Goal: Task Accomplishment & Management: Manage account settings

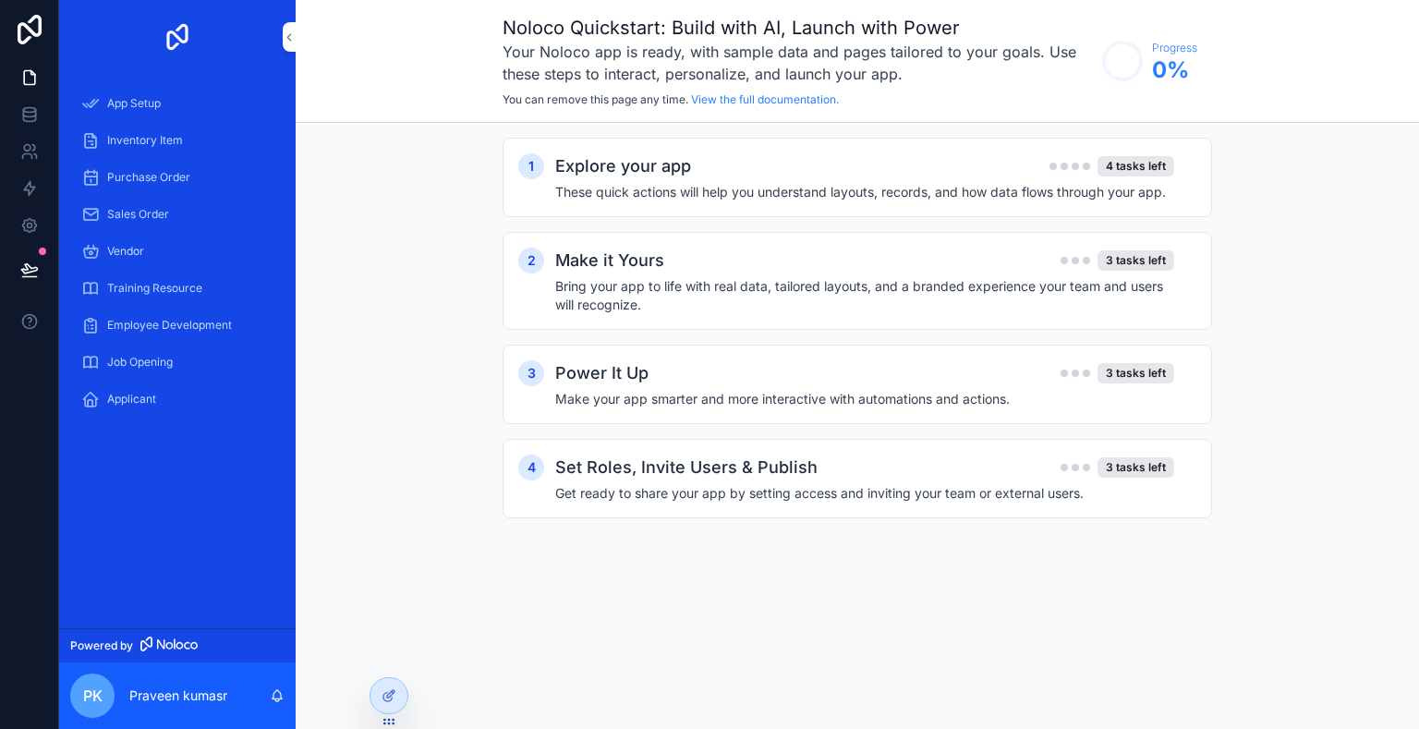
click at [193, 130] on div "Inventory Item" at bounding box center [177, 141] width 192 height 30
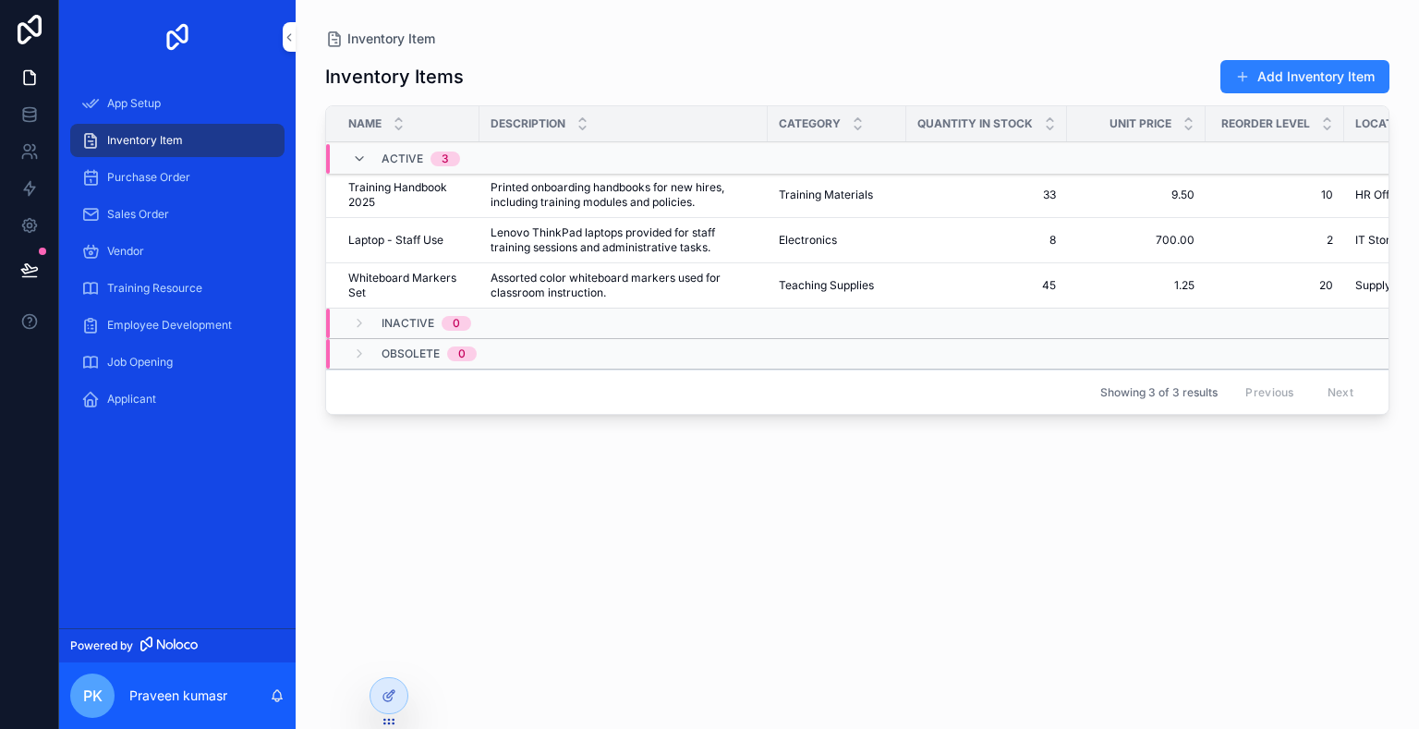
click at [132, 173] on span "Purchase Order" at bounding box center [148, 177] width 83 height 15
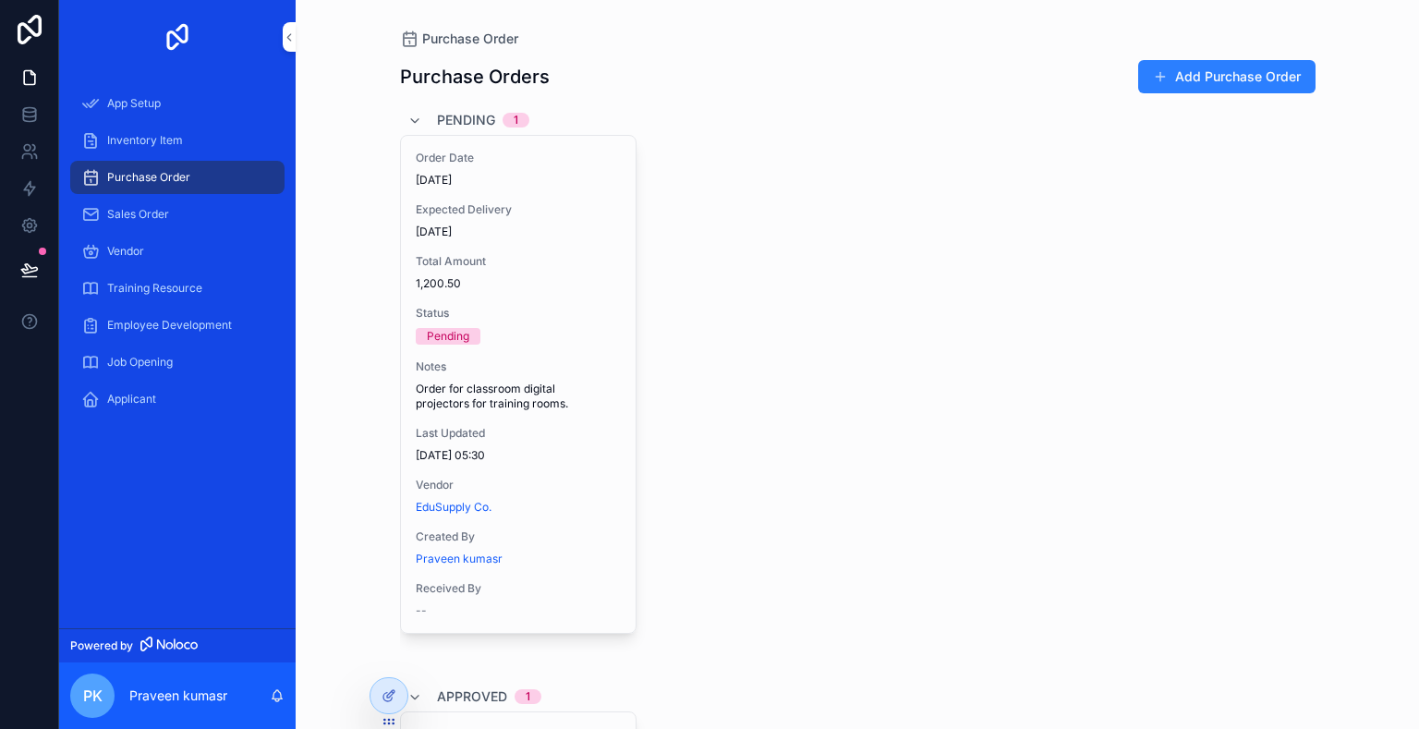
click at [198, 144] on div "Inventory Item" at bounding box center [177, 141] width 192 height 30
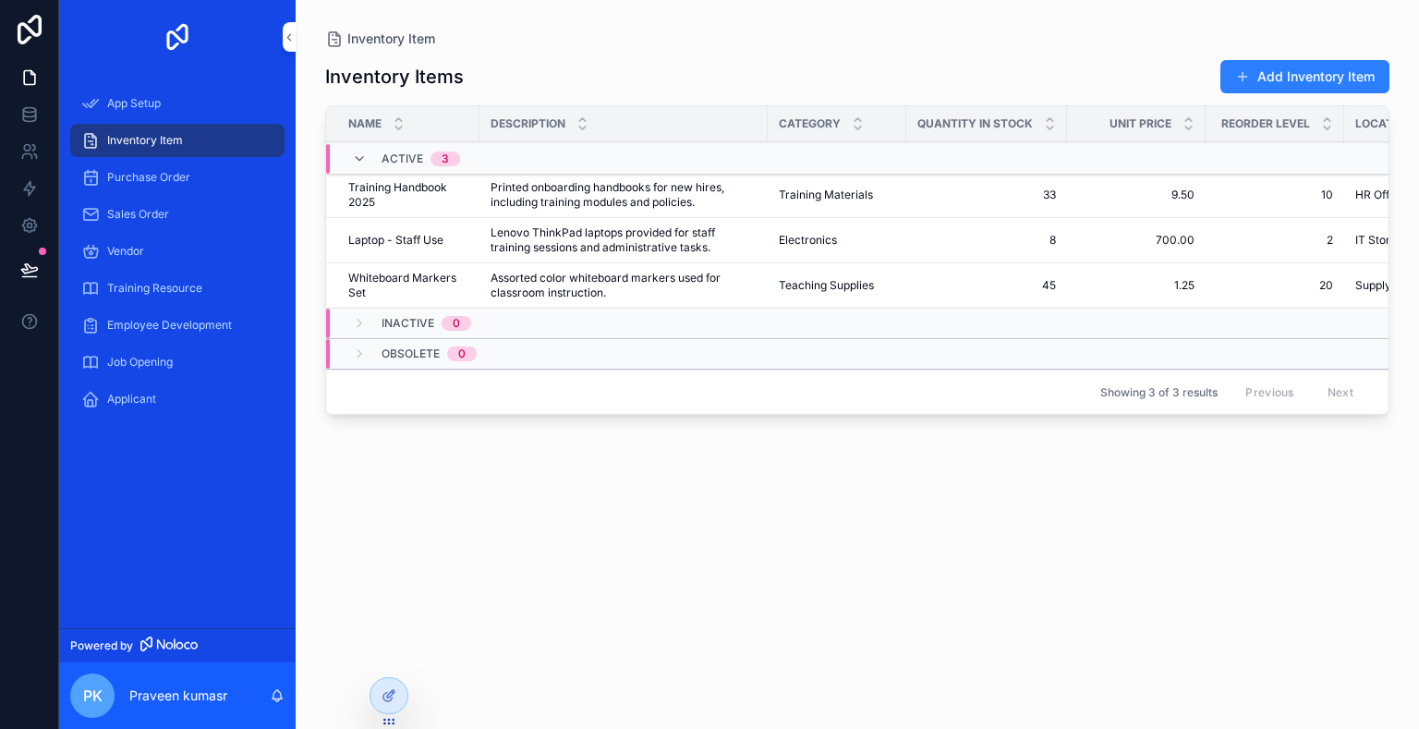
click at [145, 222] on div "Sales Order" at bounding box center [177, 214] width 192 height 30
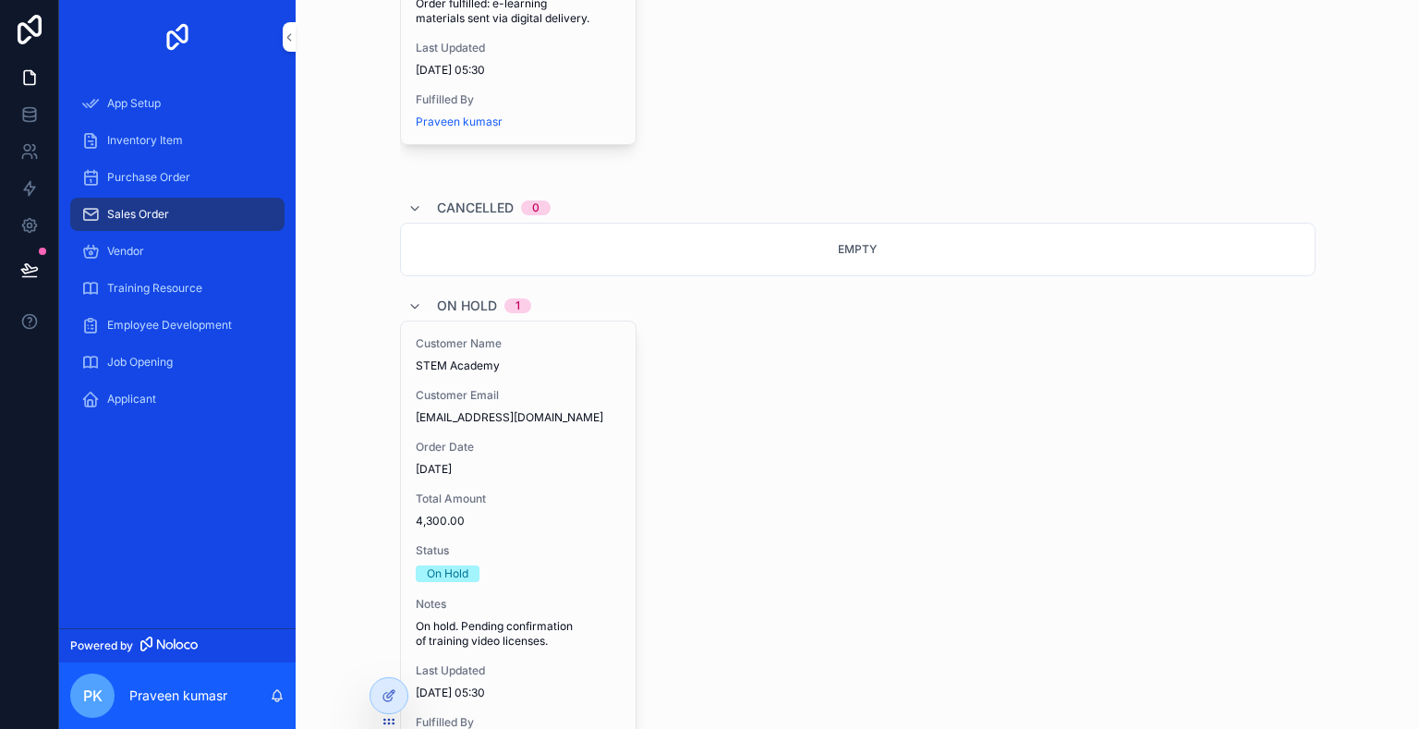
scroll to position [1151, 0]
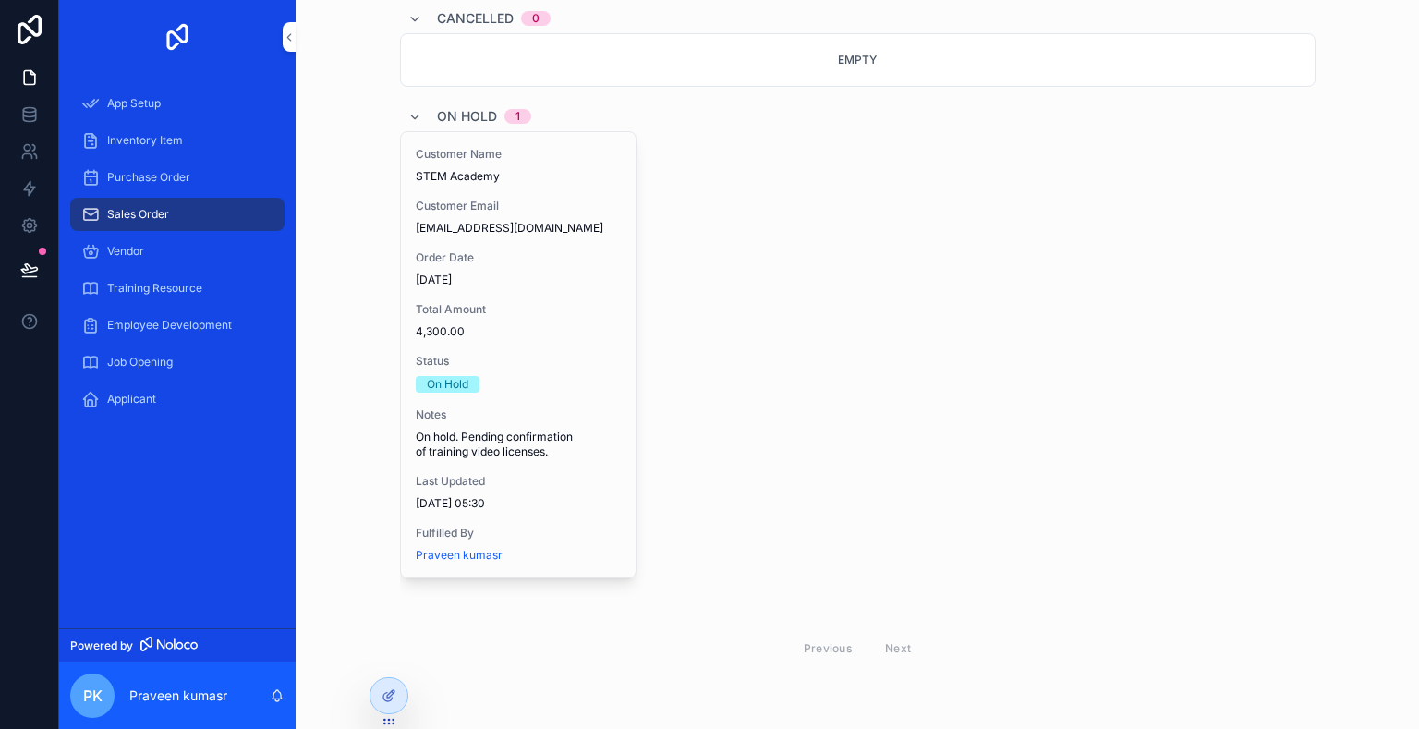
click at [129, 245] on span "Vendor" at bounding box center [125, 251] width 37 height 15
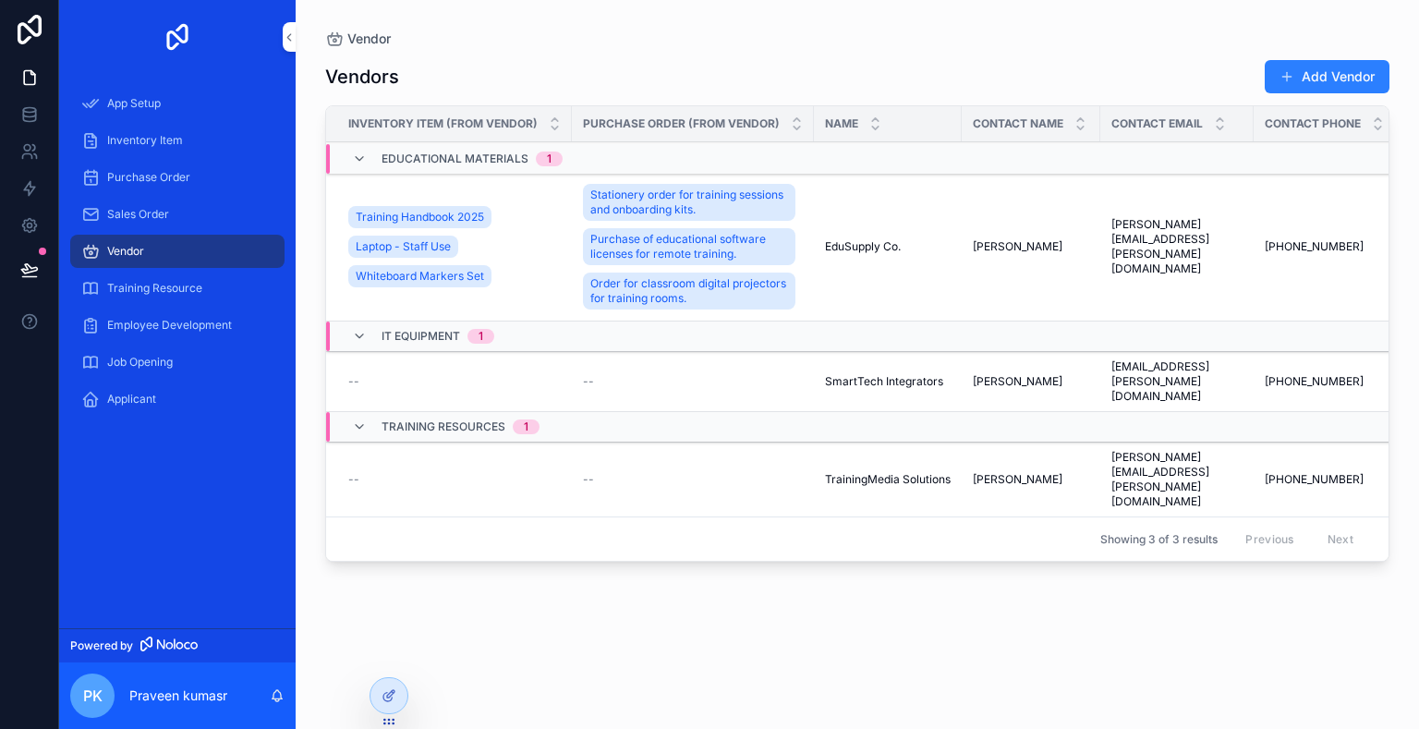
click at [200, 274] on div "Training Resource" at bounding box center [177, 288] width 192 height 30
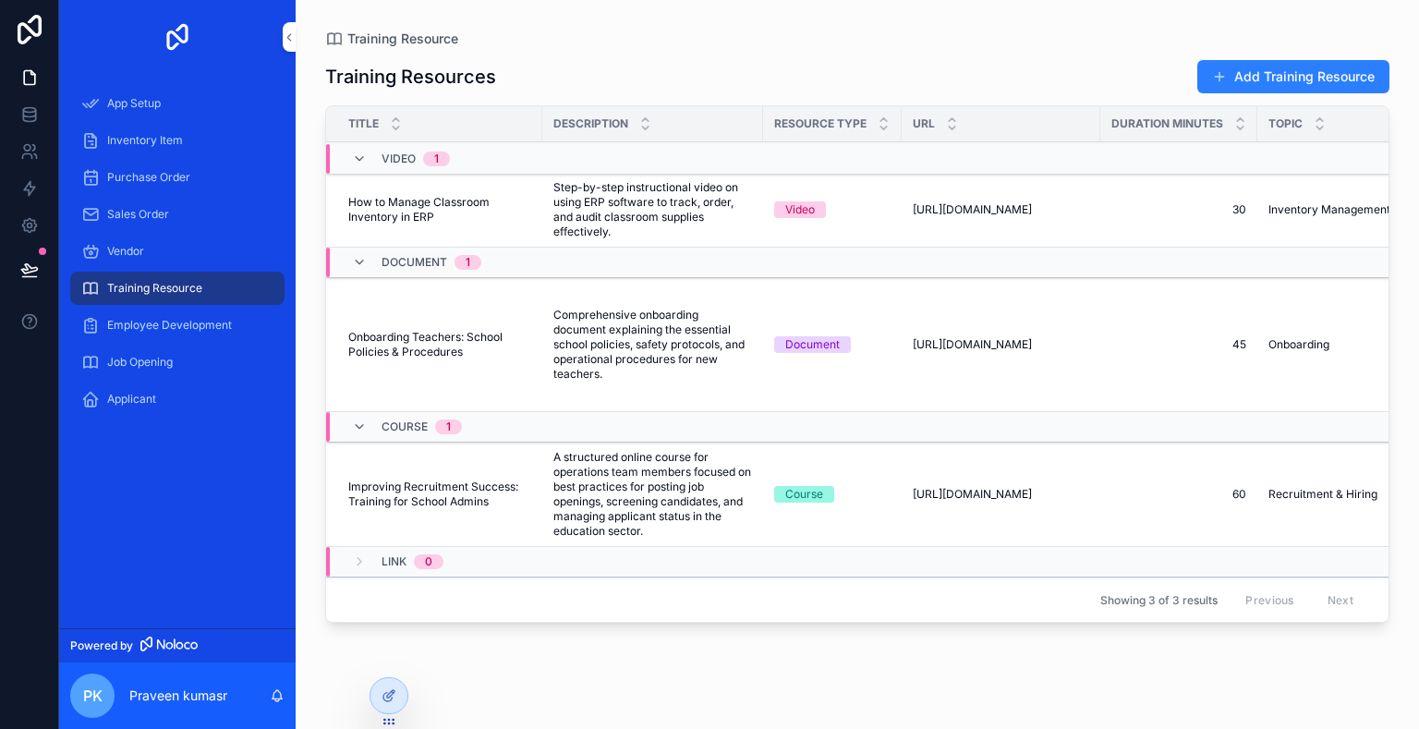
click at [184, 321] on span "Employee Development" at bounding box center [169, 325] width 125 height 15
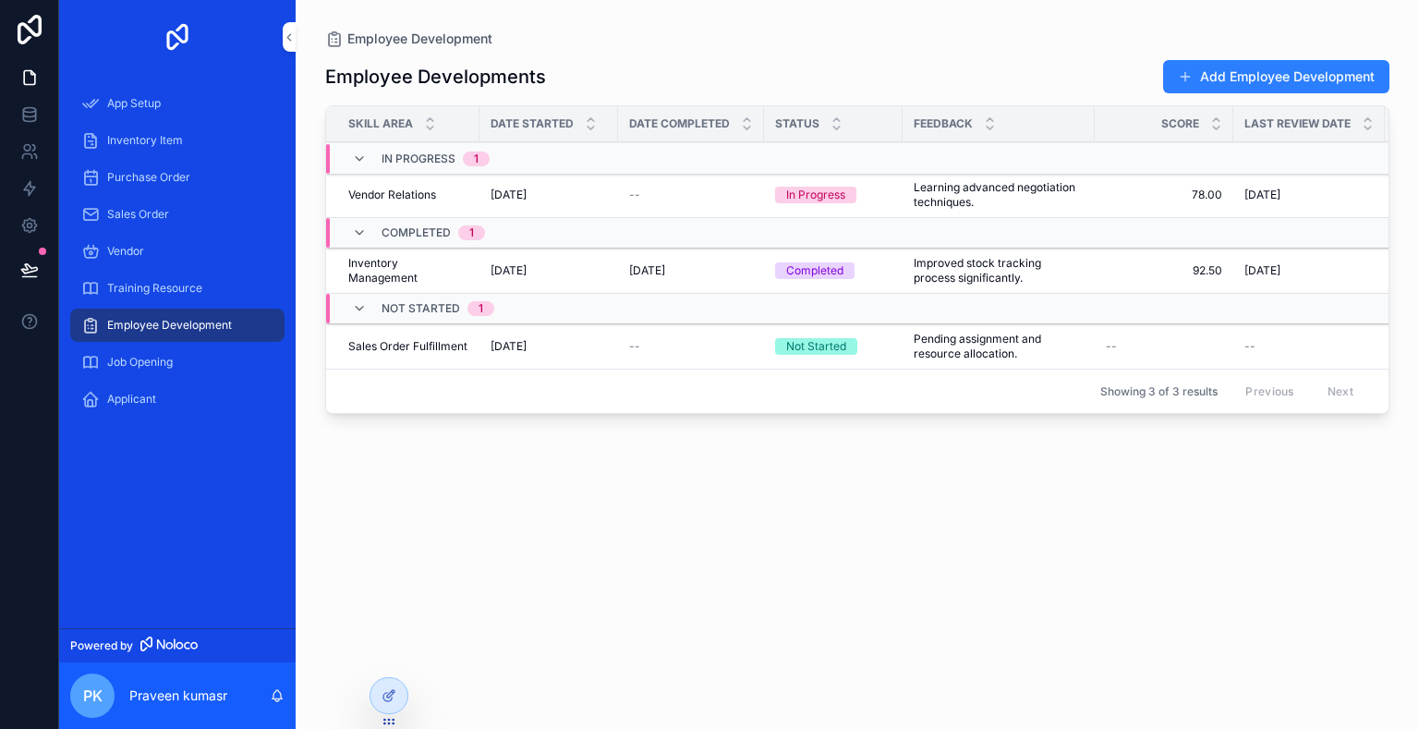
click at [145, 365] on span "Job Opening" at bounding box center [140, 362] width 66 height 15
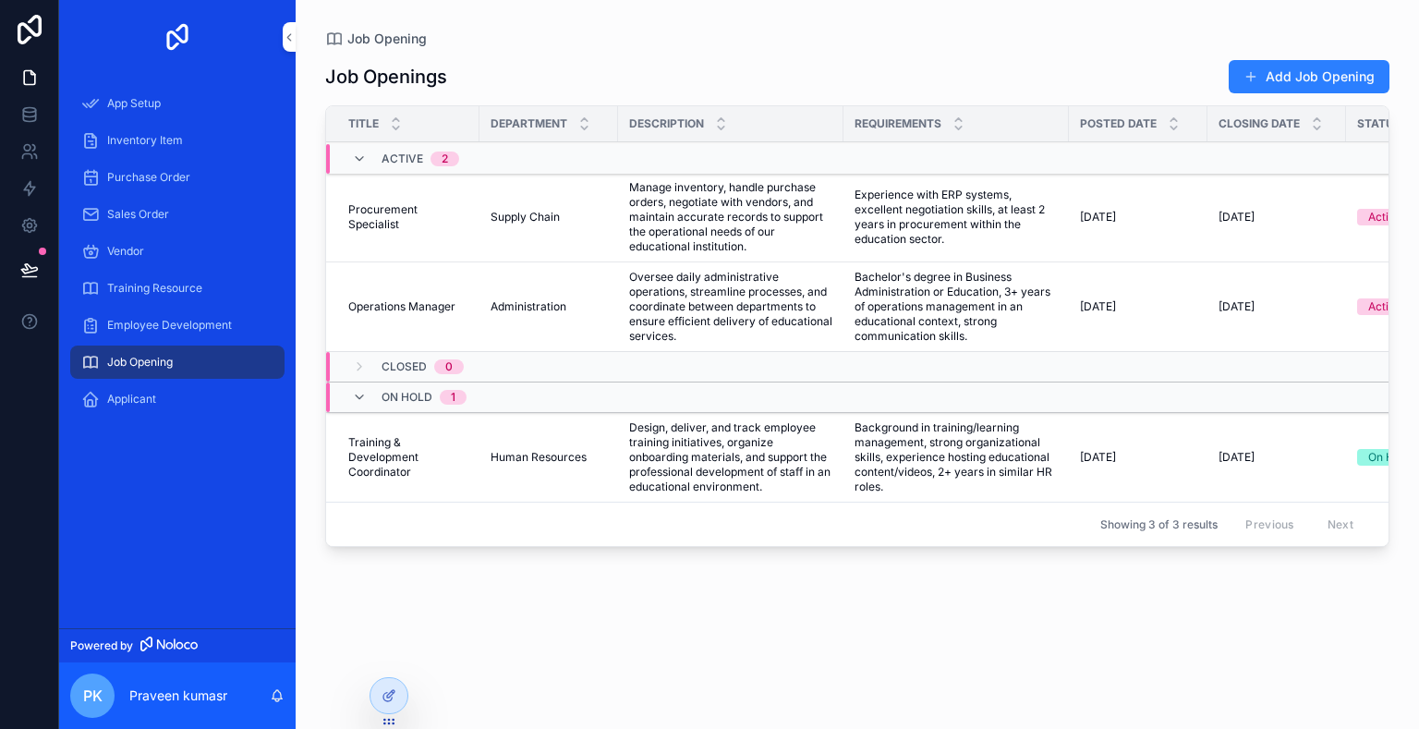
click at [142, 396] on span "Applicant" at bounding box center [131, 399] width 49 height 15
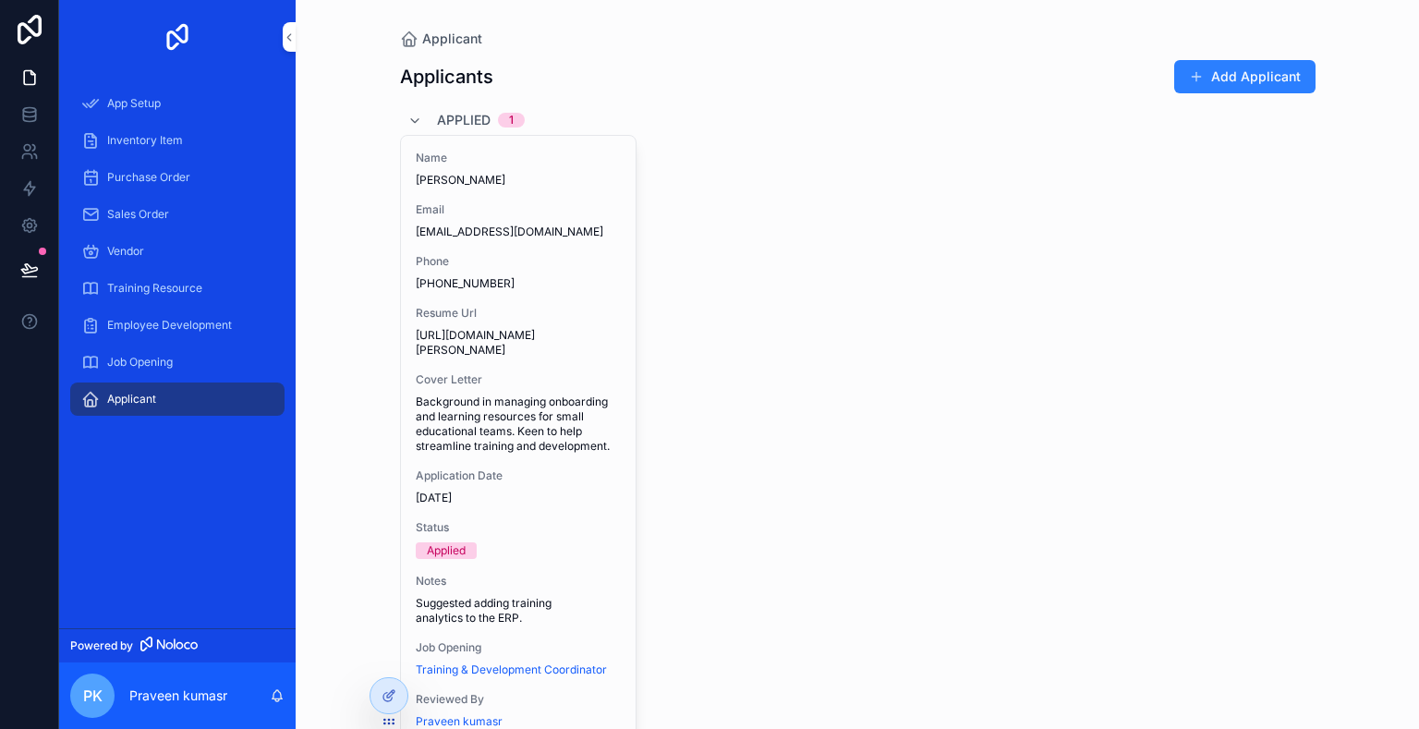
click at [1264, 79] on button "Add Applicant" at bounding box center [1244, 76] width 141 height 33
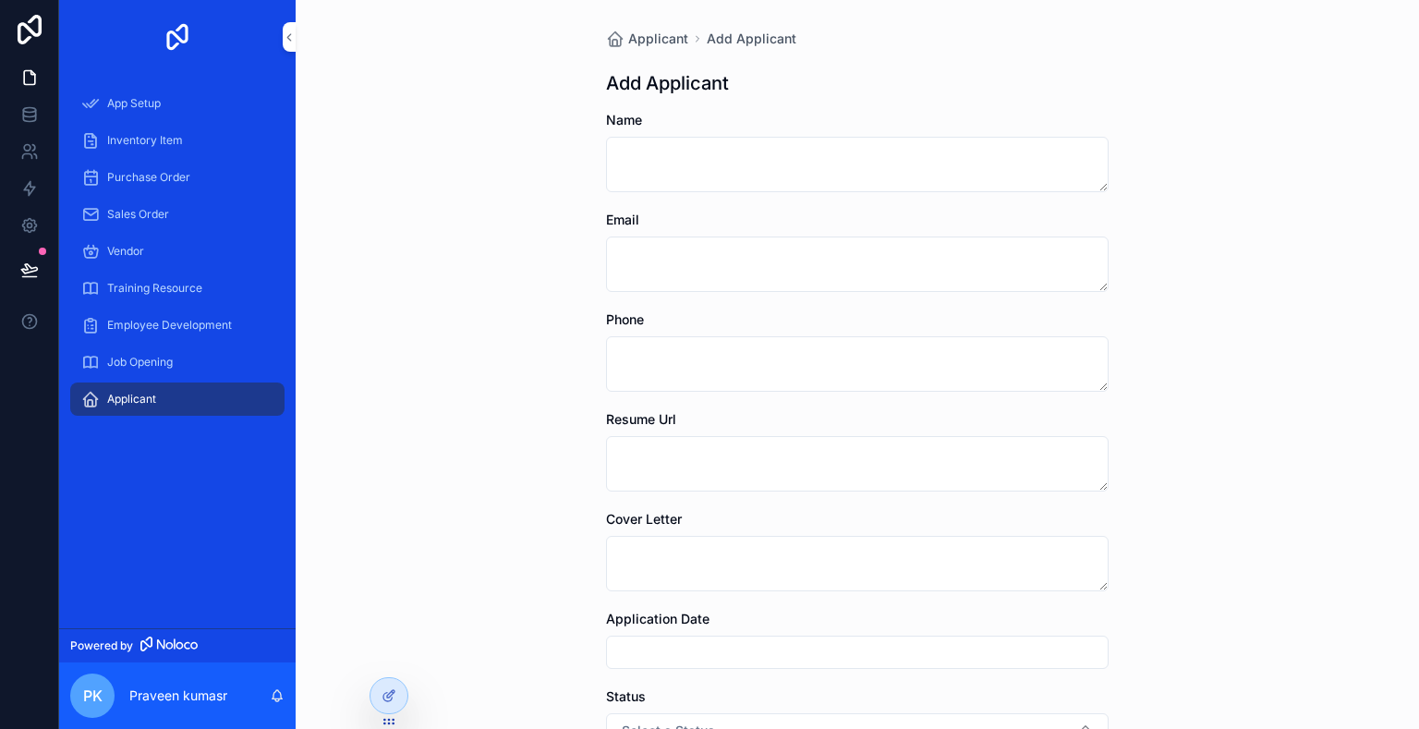
click at [146, 707] on div "Pk Praveen kumasr" at bounding box center [177, 695] width 236 height 66
click at [185, 699] on p "Praveen kumasr" at bounding box center [178, 695] width 98 height 18
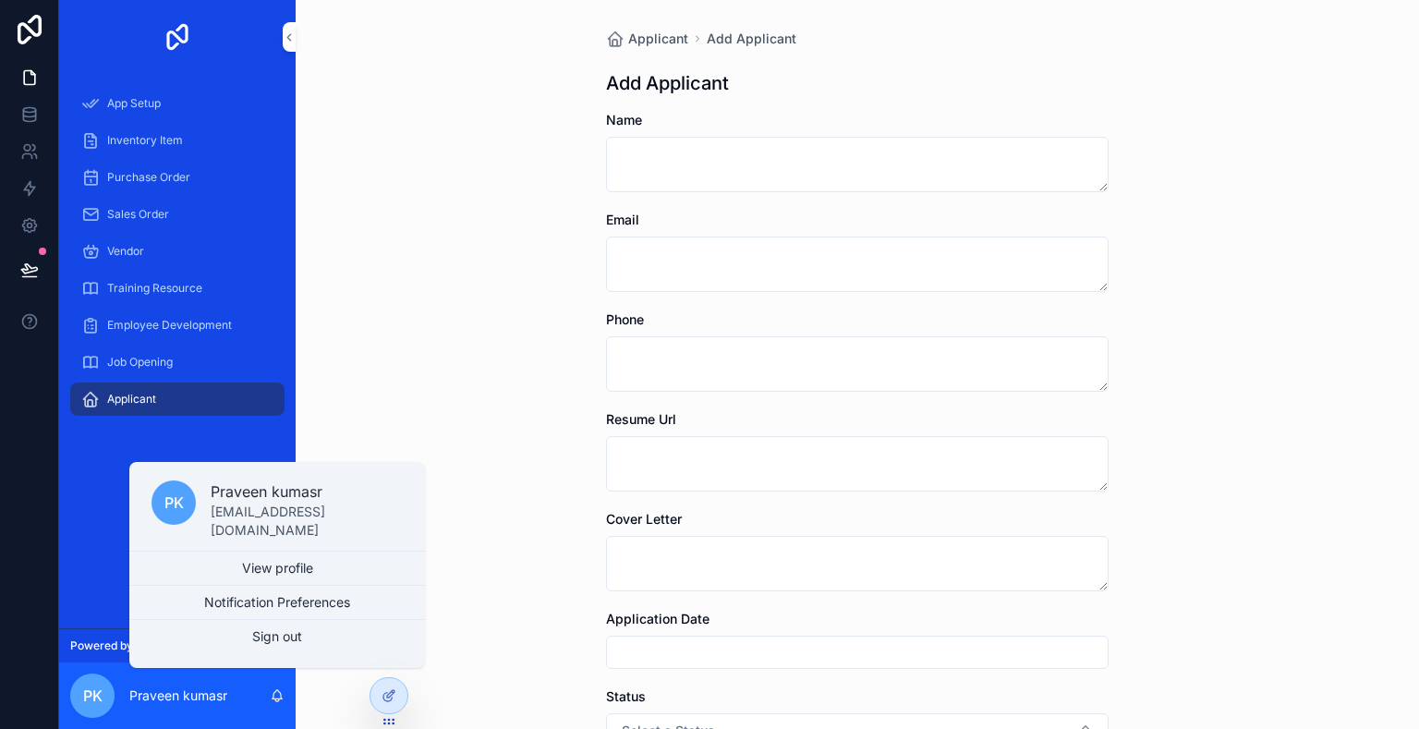
click at [243, 557] on link "View profile" at bounding box center [277, 567] width 296 height 33
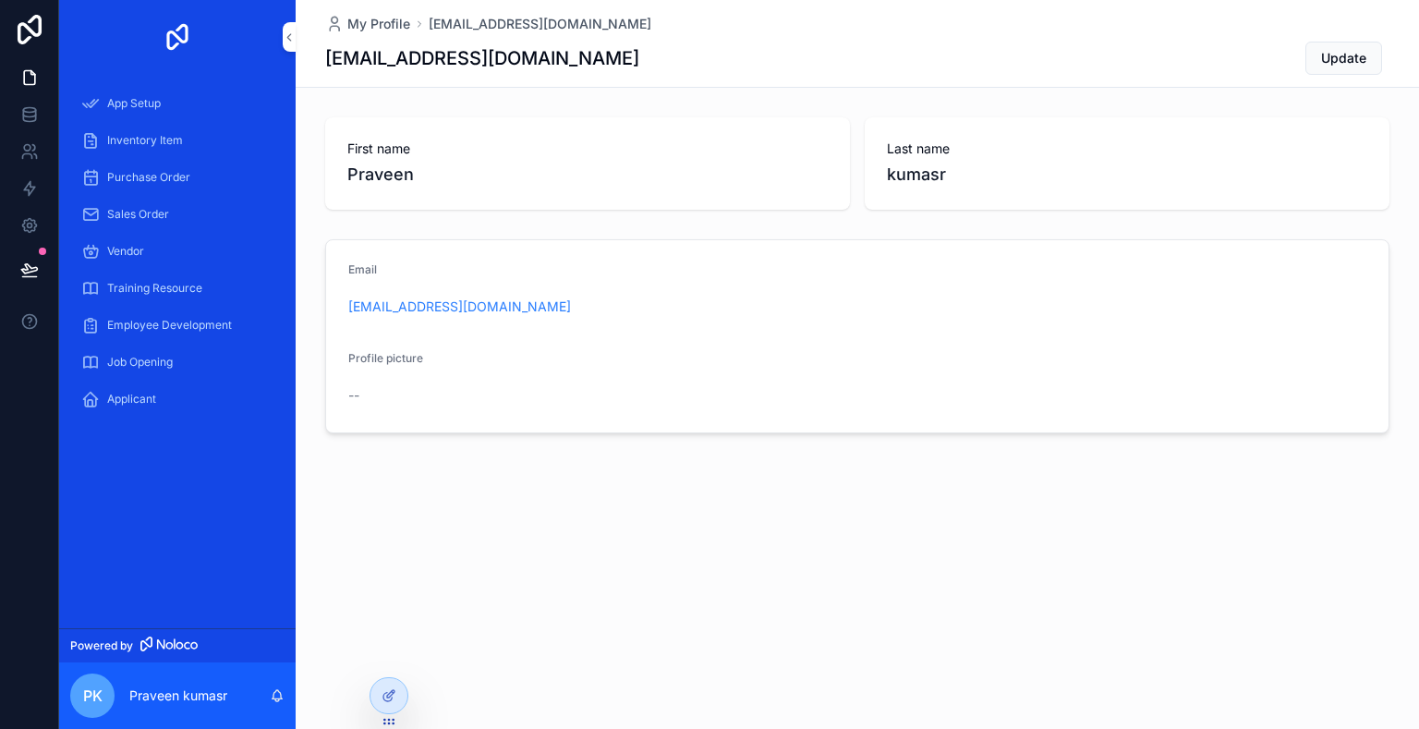
click at [145, 661] on link "Powered by" at bounding box center [177, 645] width 236 height 34
click at [35, 217] on icon at bounding box center [29, 225] width 18 height 18
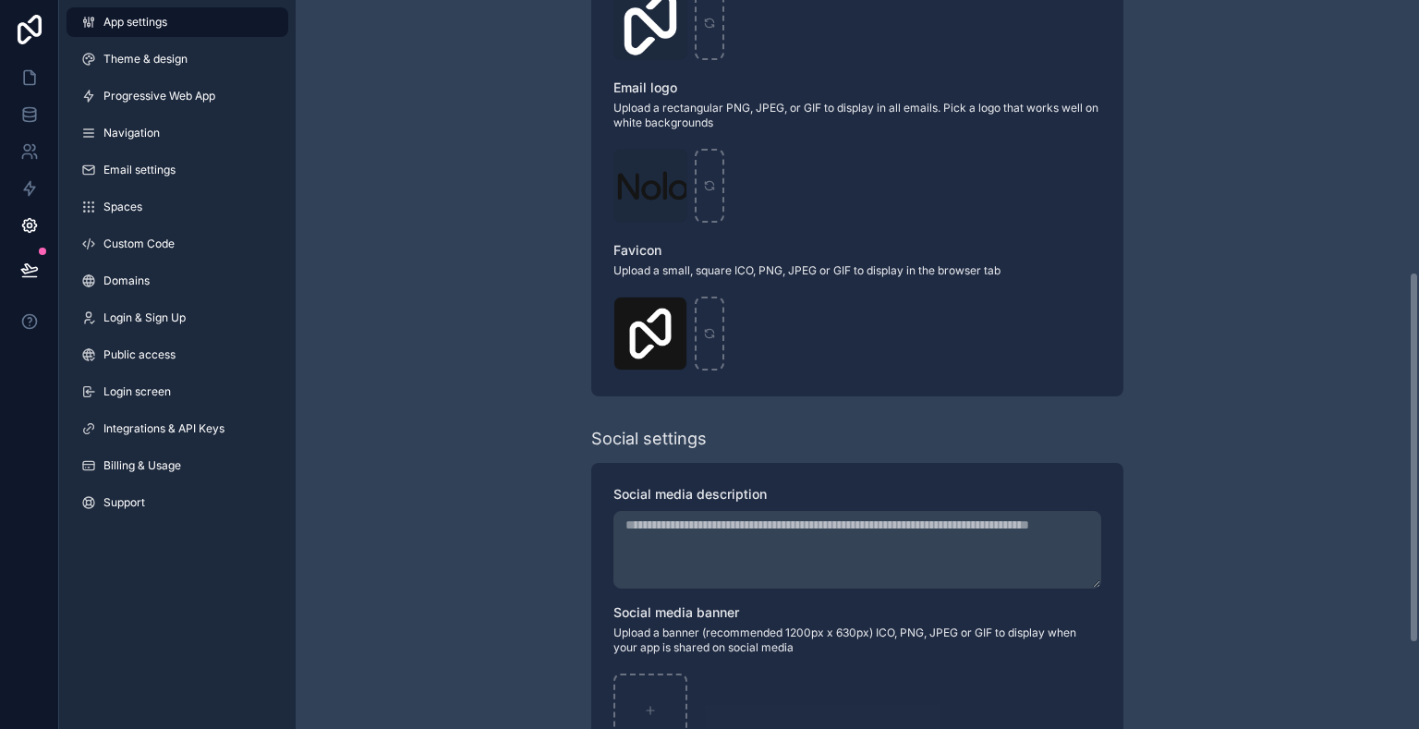
scroll to position [701, 0]
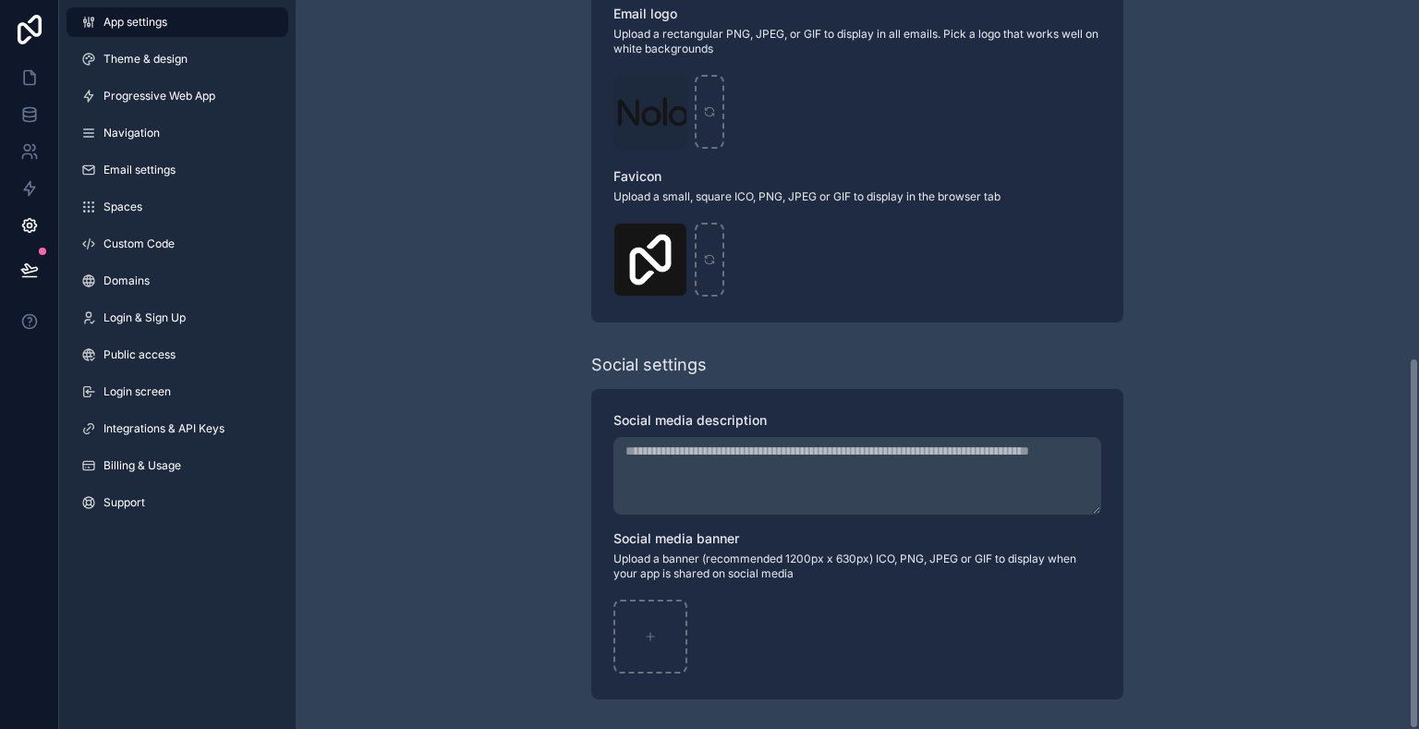
click at [176, 164] on link "Email settings" at bounding box center [177, 170] width 222 height 30
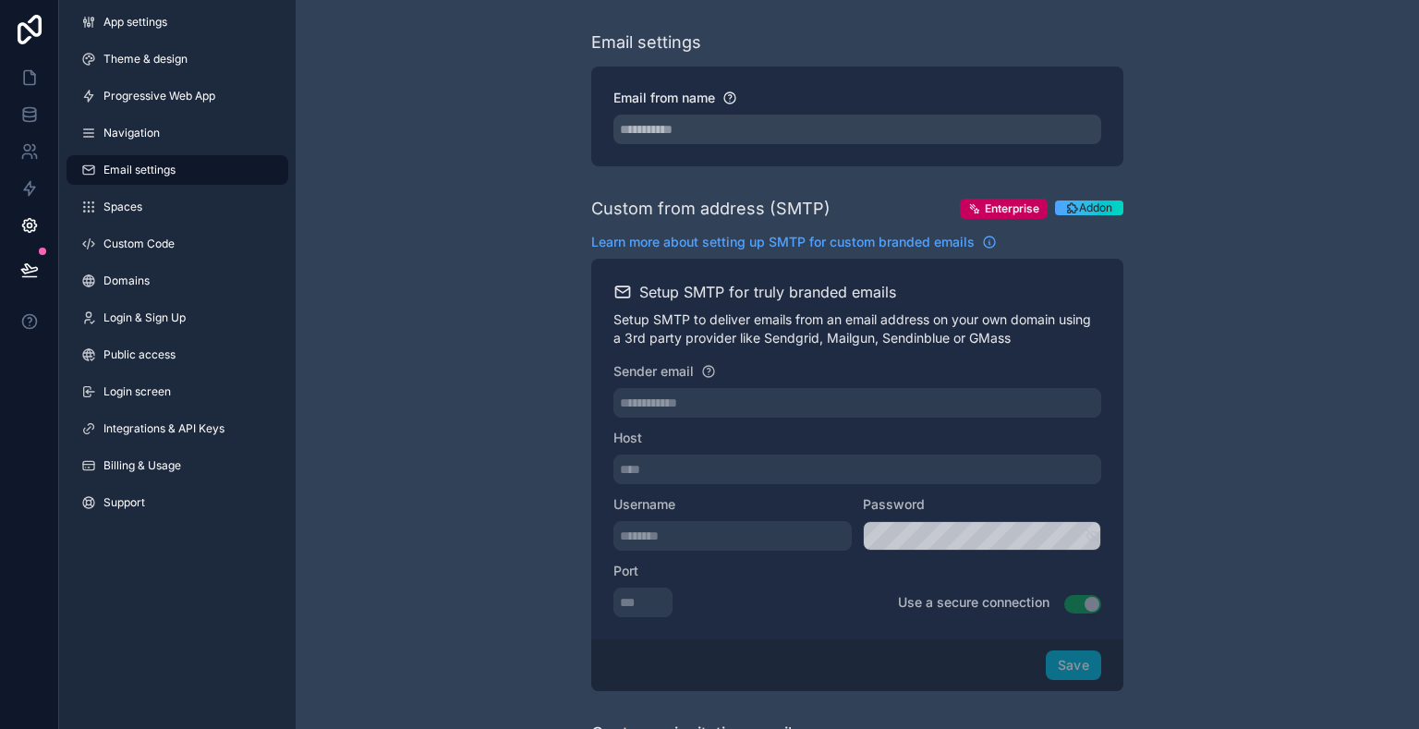
click at [137, 63] on span "Theme & design" at bounding box center [145, 59] width 84 height 15
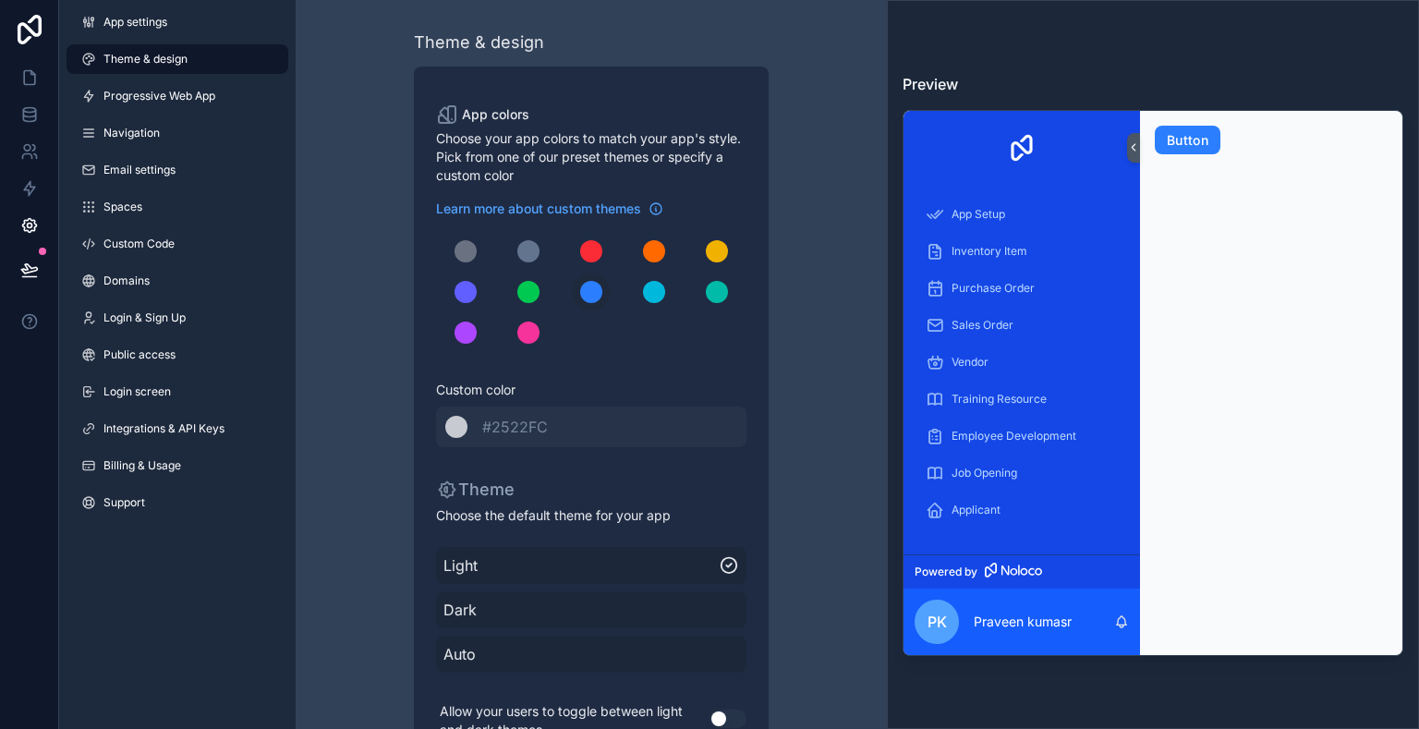
click at [593, 260] on div "scrollable content" at bounding box center [591, 251] width 22 height 22
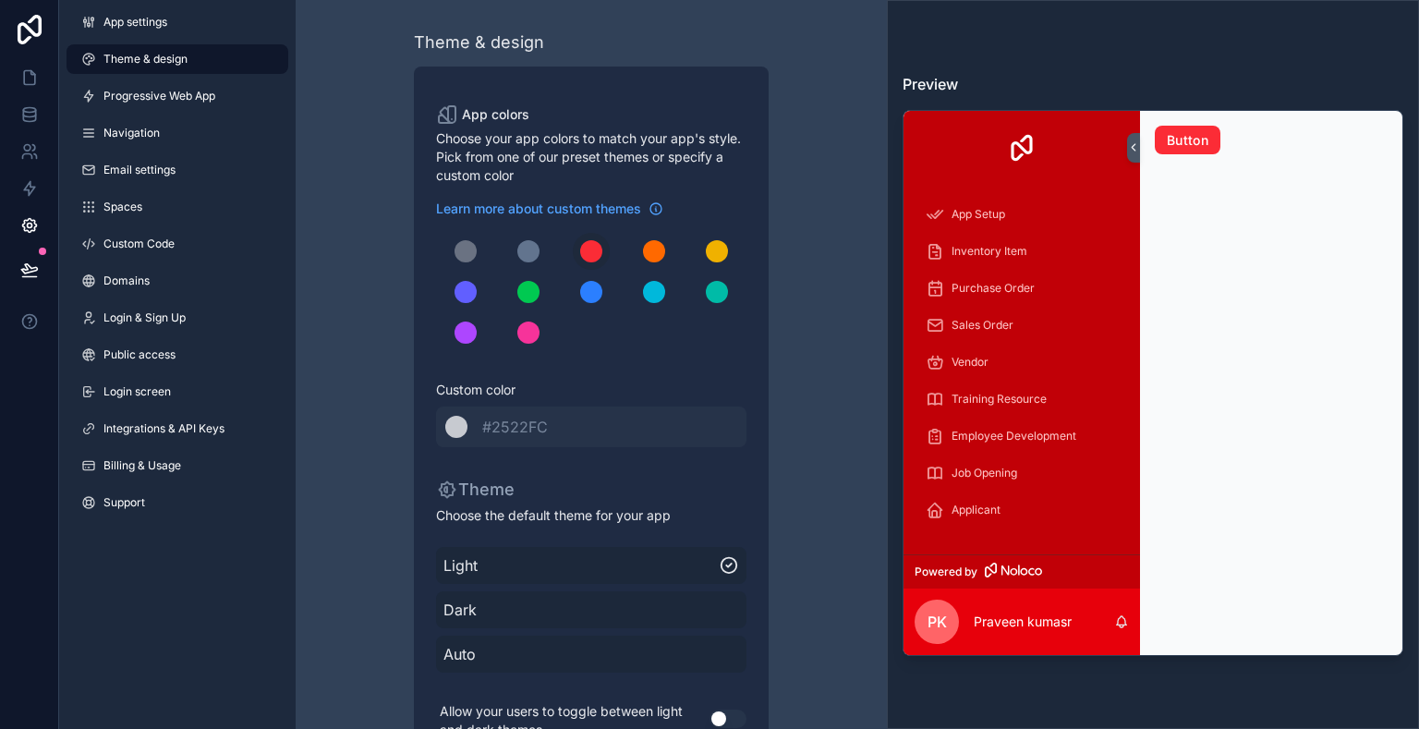
click at [668, 290] on button "scrollable content" at bounding box center [653, 291] width 37 height 37
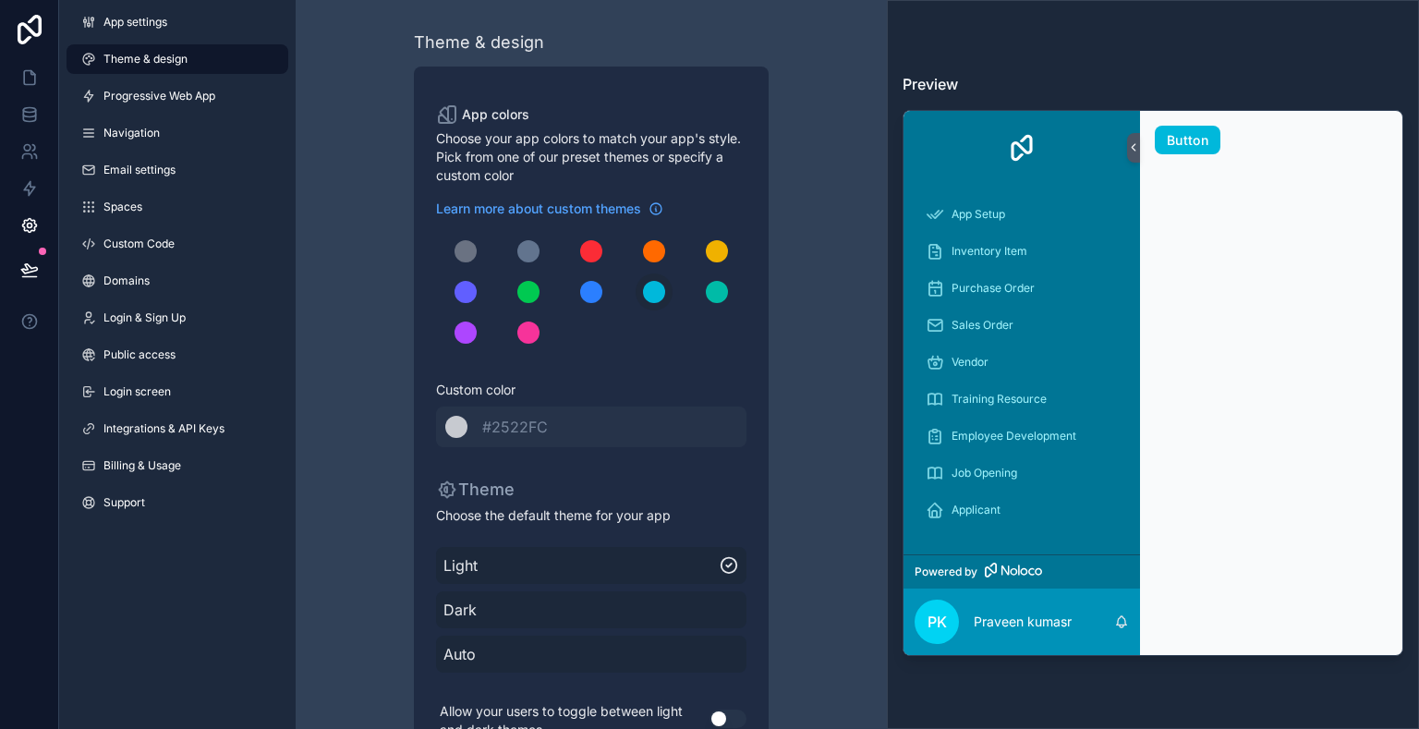
click at [721, 299] on div "scrollable content" at bounding box center [717, 292] width 22 height 22
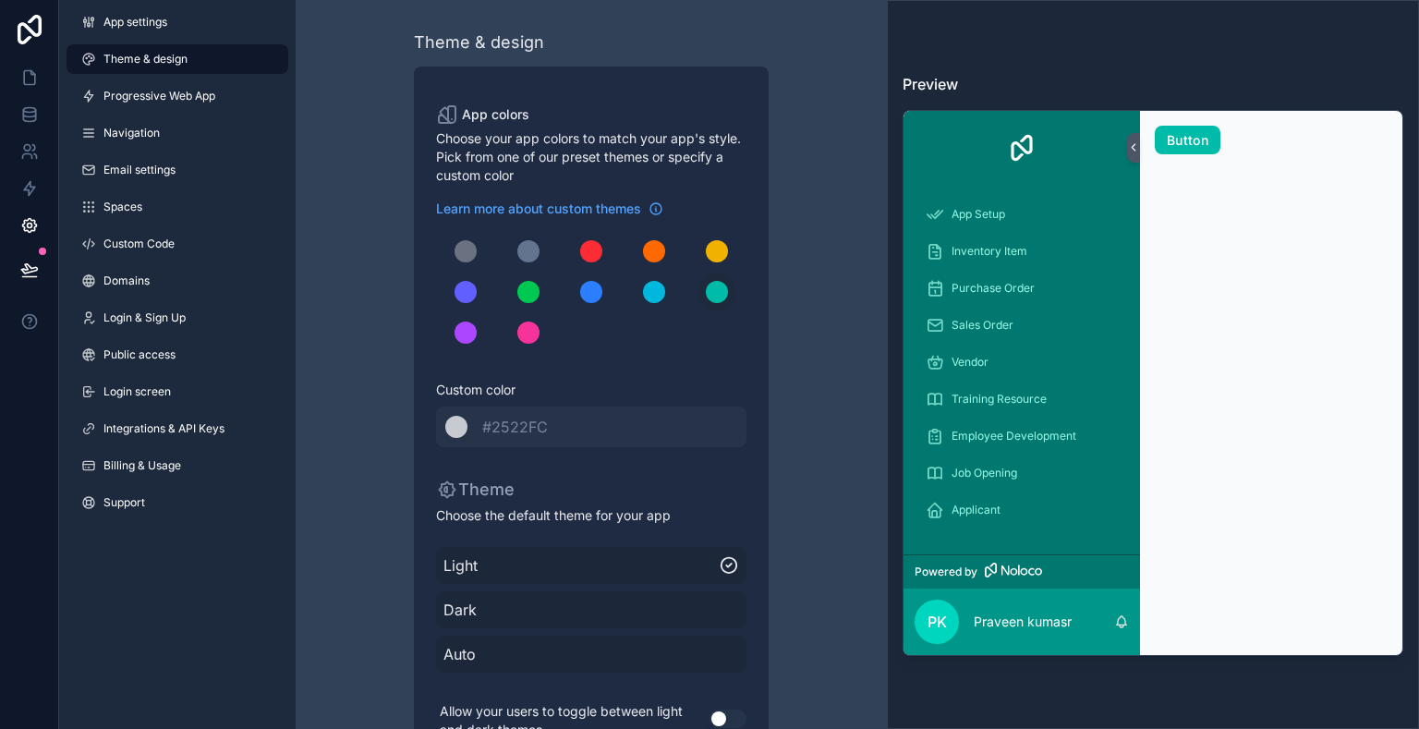
click at [588, 253] on div "scrollable content" at bounding box center [591, 251] width 22 height 22
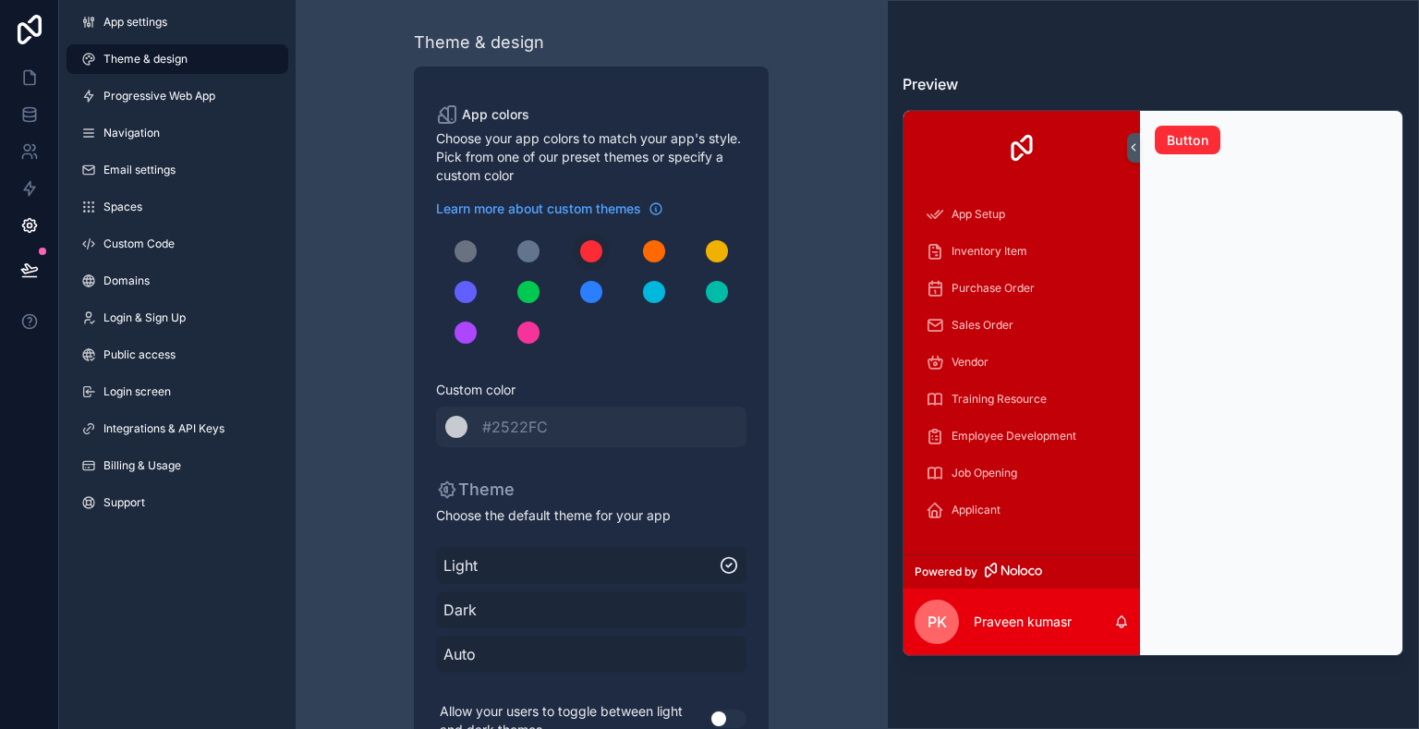
click at [724, 261] on button "scrollable content" at bounding box center [716, 251] width 37 height 37
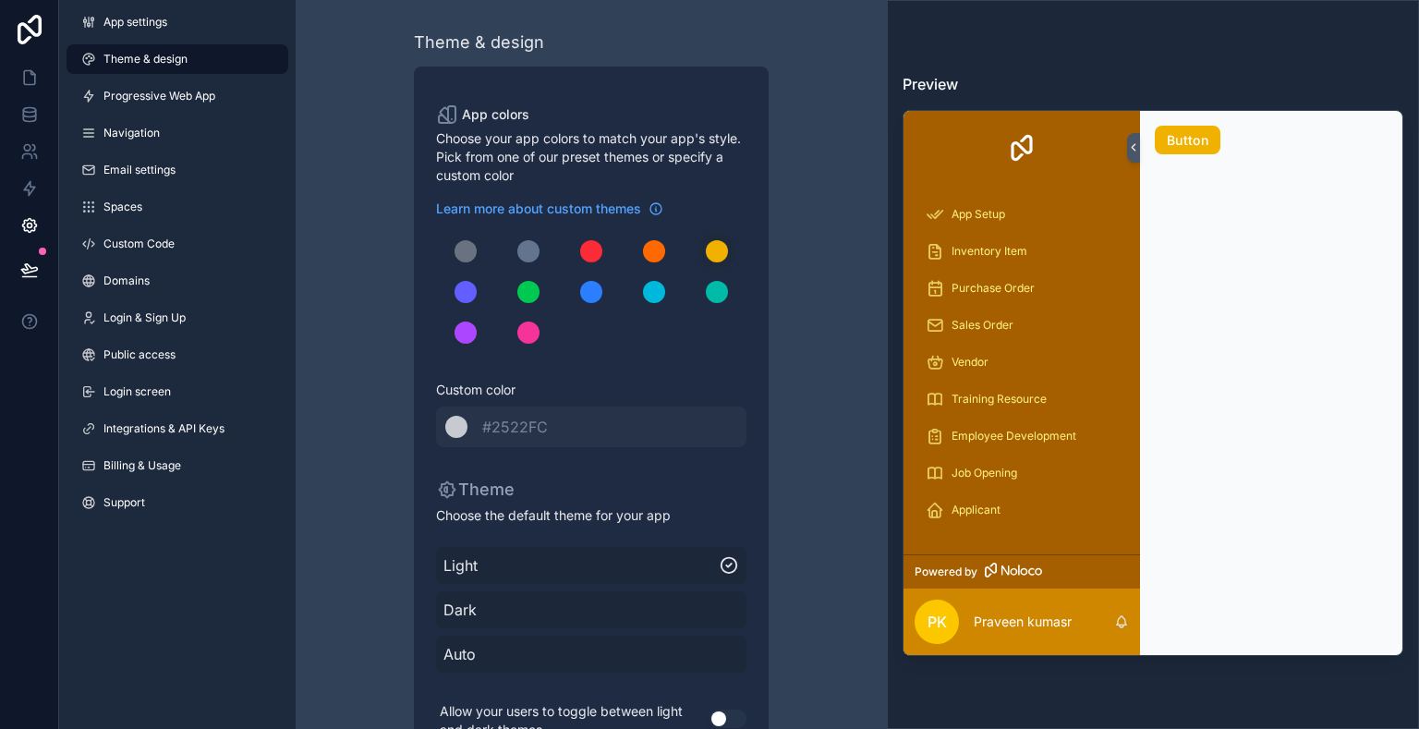
click at [532, 330] on div "scrollable content" at bounding box center [528, 332] width 22 height 22
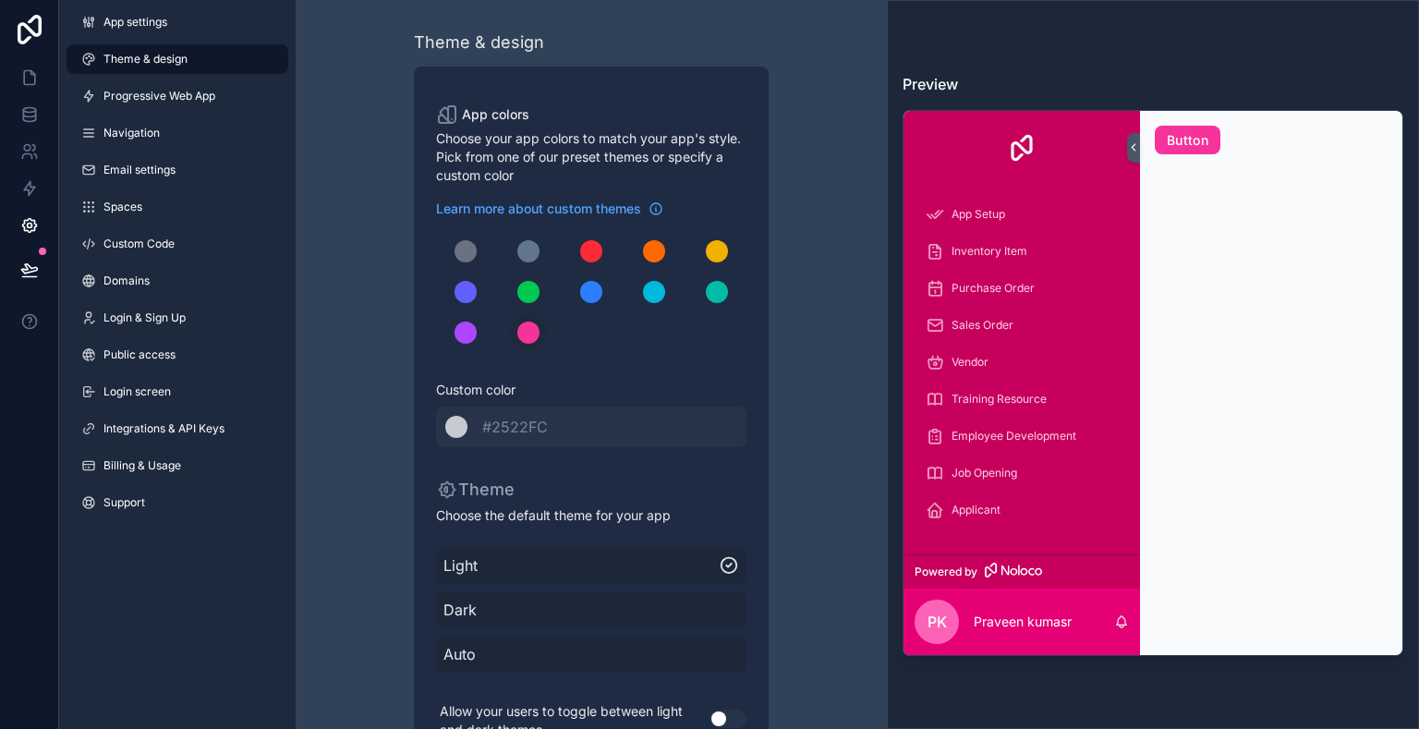
scroll to position [66, 0]
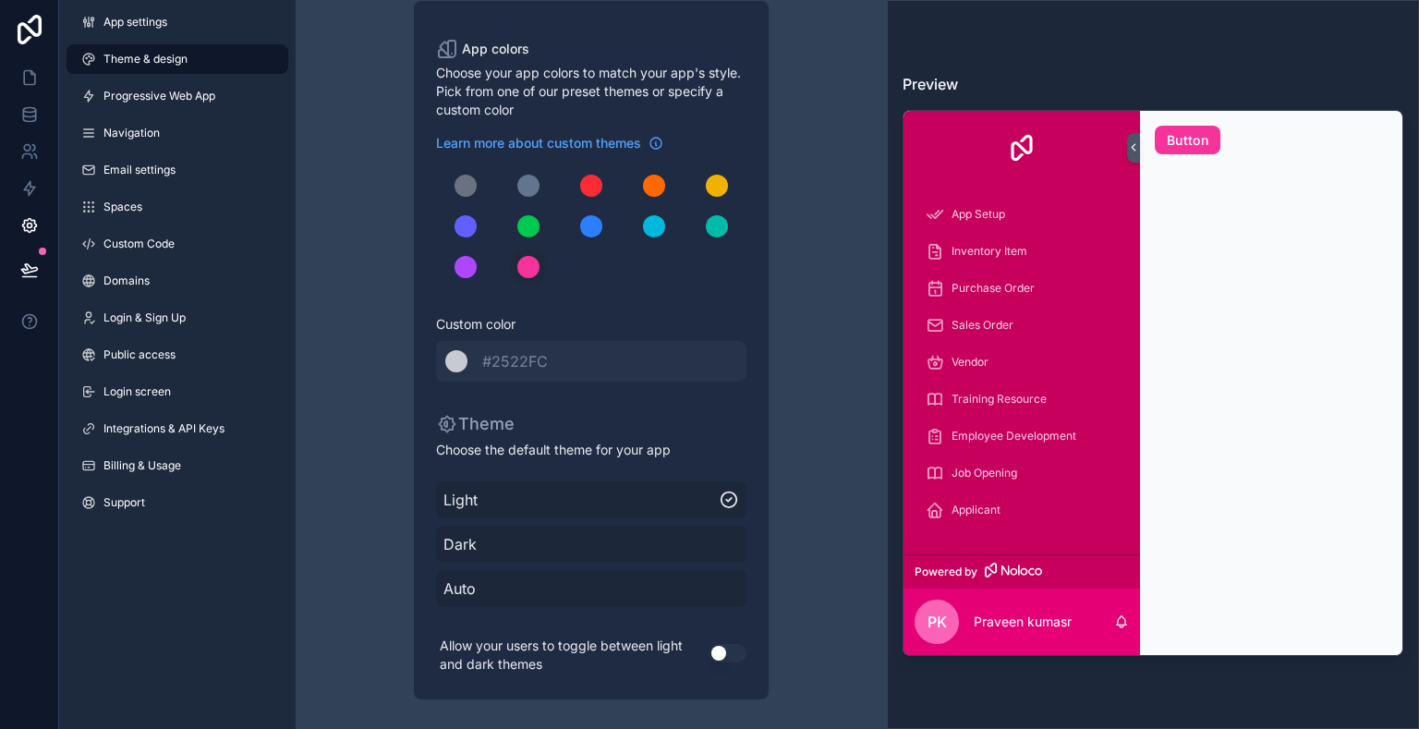
click at [730, 489] on icon "scrollable content" at bounding box center [729, 500] width 20 height 22
click at [514, 216] on button "scrollable content" at bounding box center [528, 226] width 37 height 37
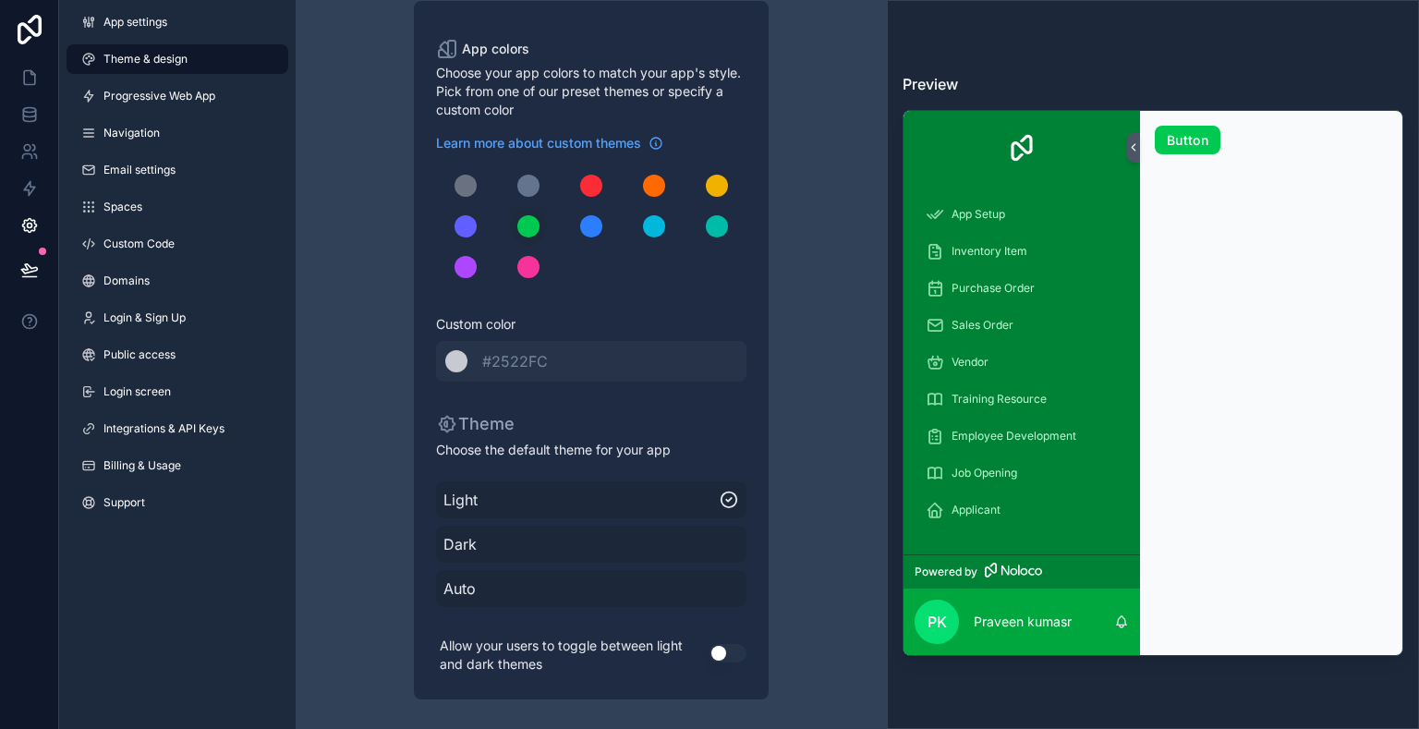
click at [584, 222] on div "scrollable content" at bounding box center [591, 226] width 22 height 22
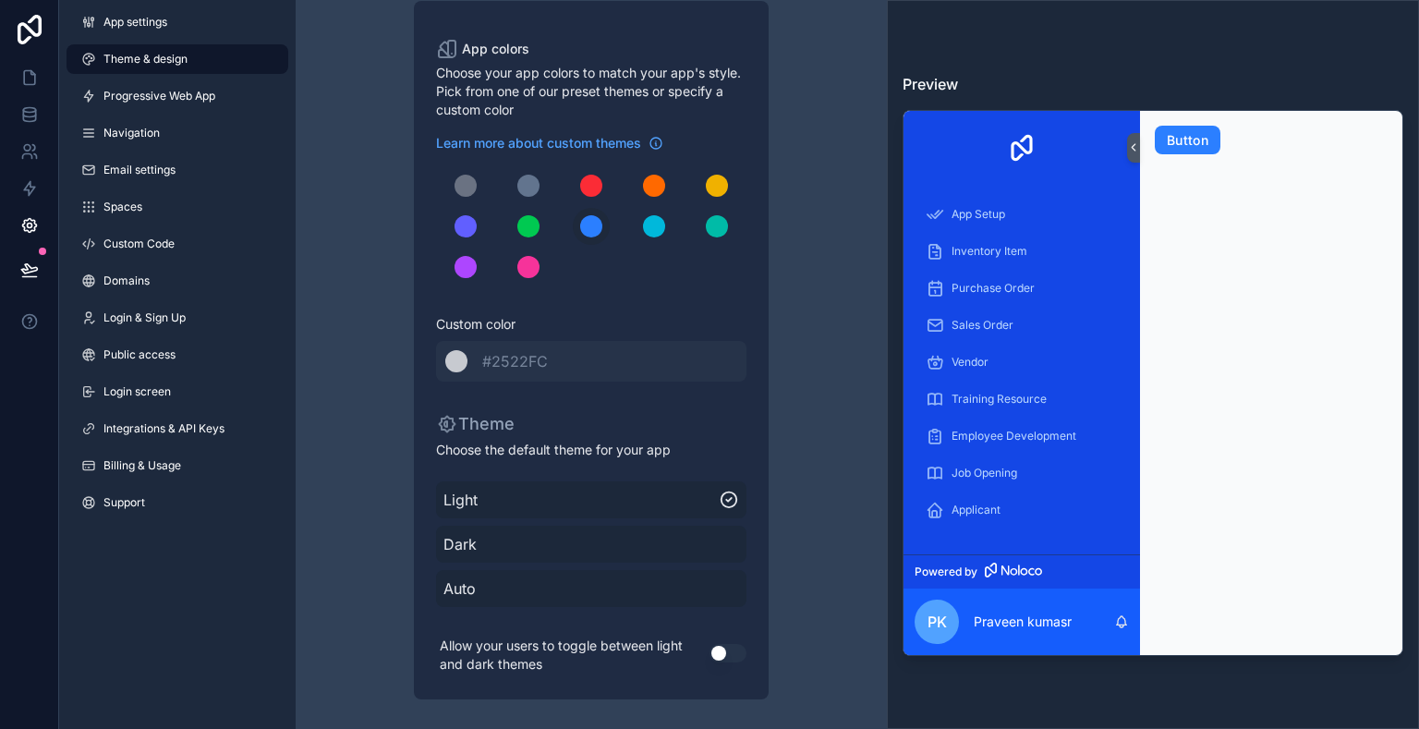
click at [453, 232] on button "scrollable content" at bounding box center [465, 226] width 37 height 37
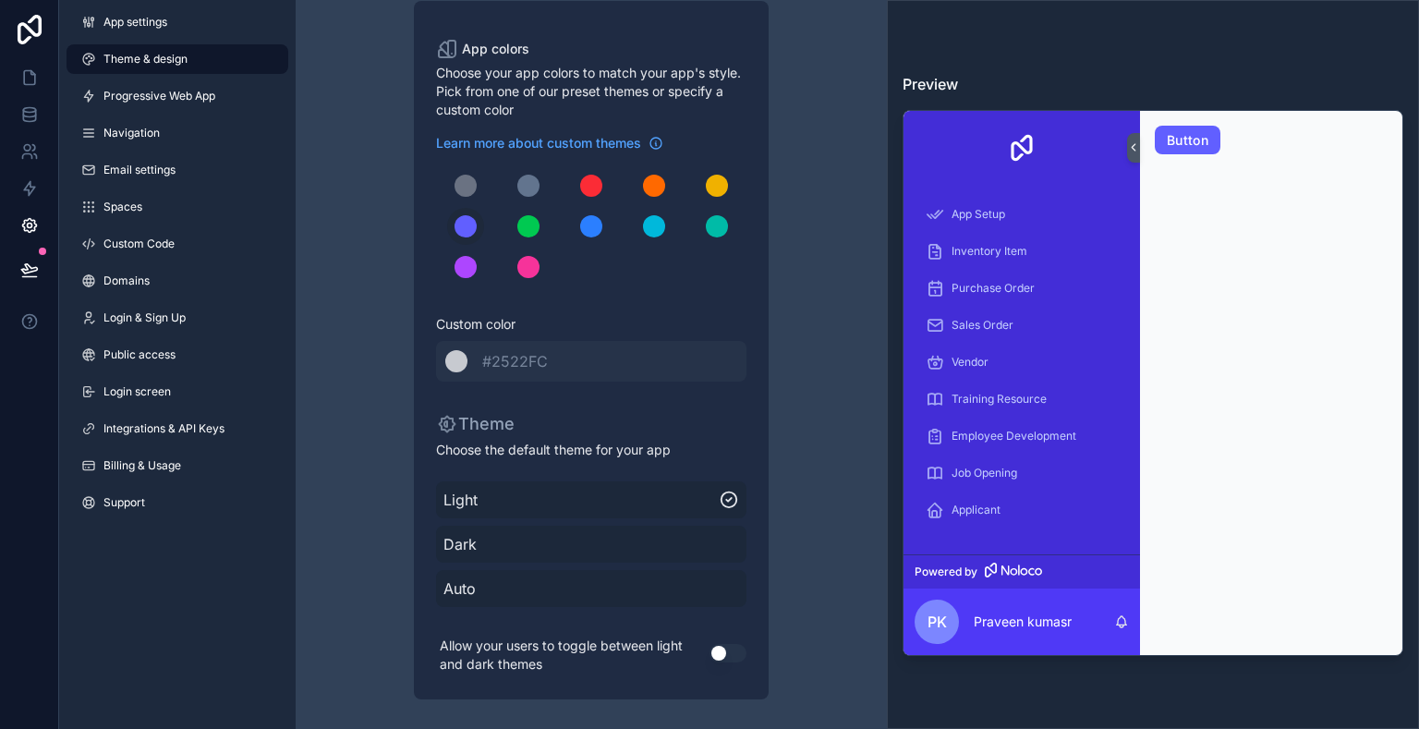
click at [157, 485] on div "App settings Theme & design Progressive Web App Navigation Email settings Space…" at bounding box center [177, 266] width 236 height 532
click at [146, 506] on link "Support" at bounding box center [177, 503] width 222 height 30
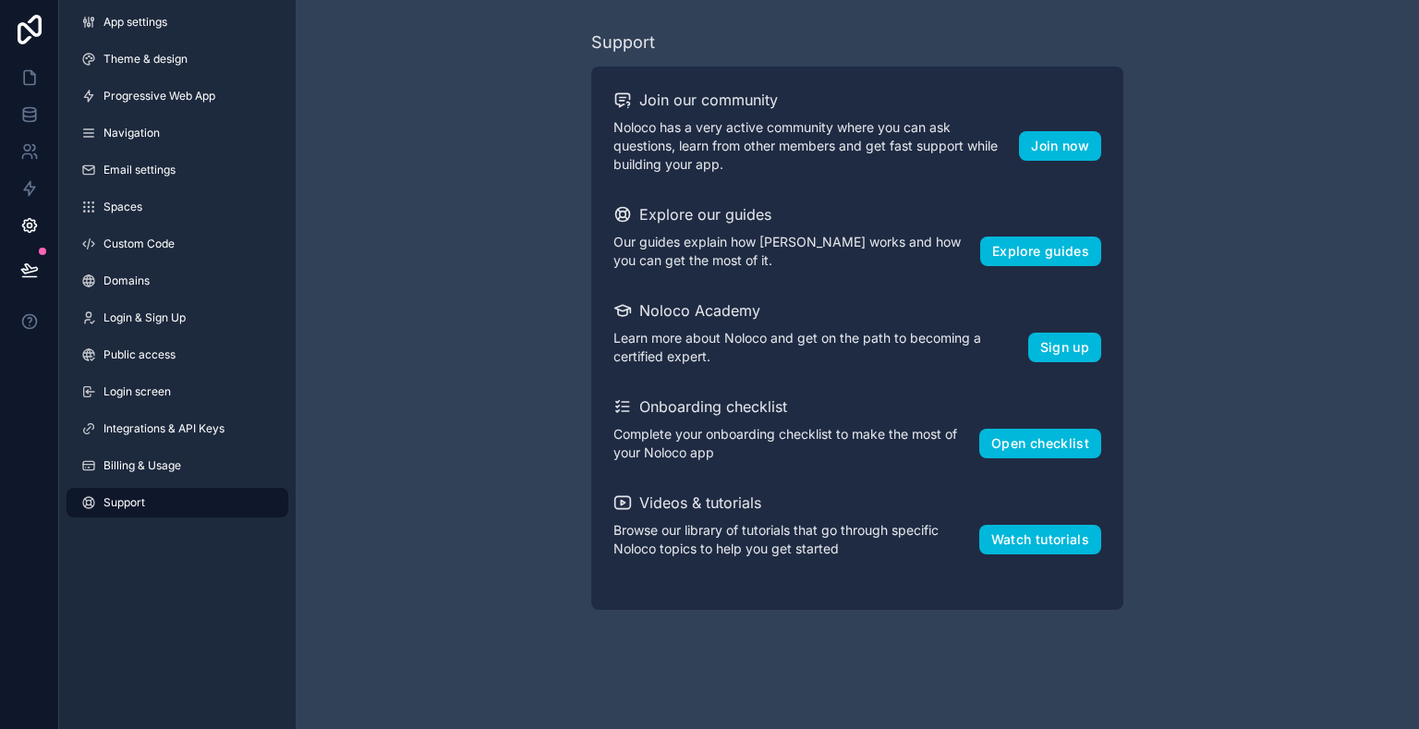
click at [202, 426] on span "Integrations & API Keys" at bounding box center [163, 428] width 121 height 15
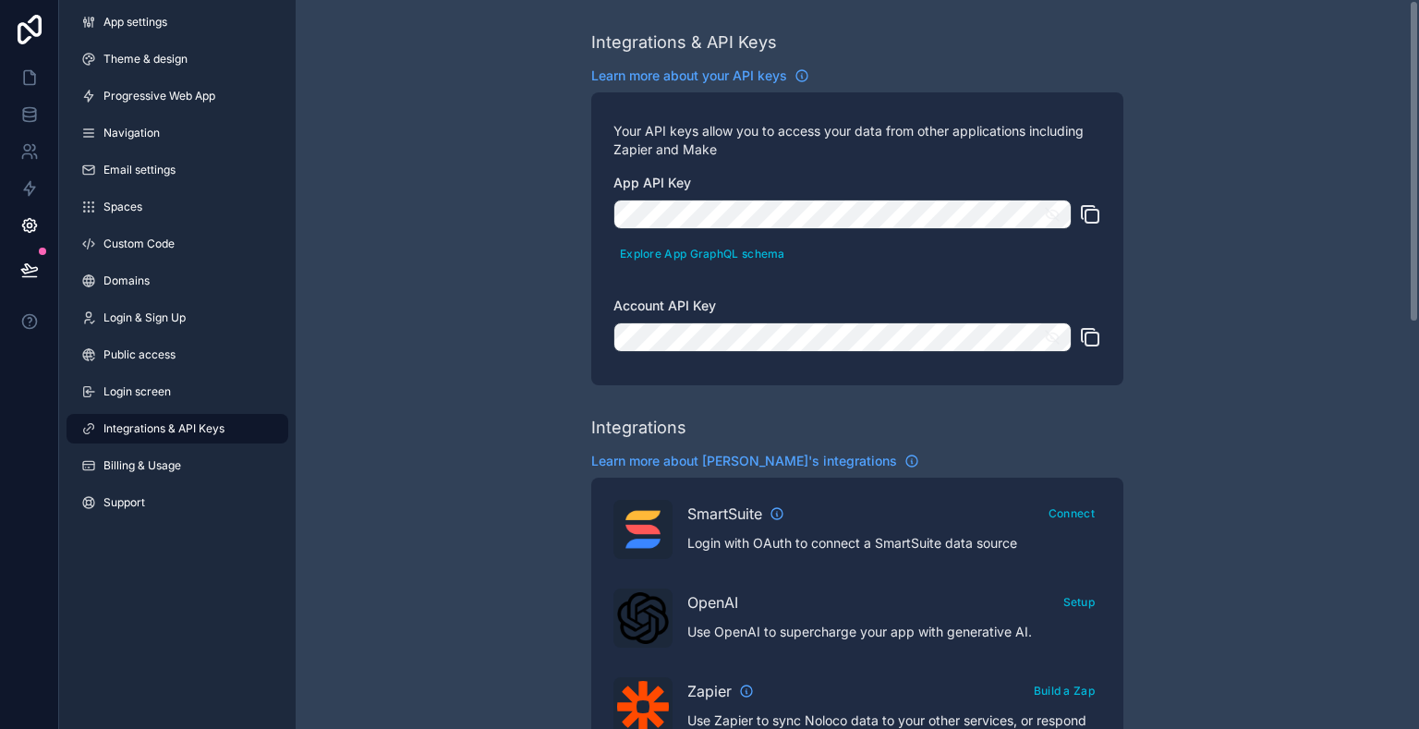
click at [151, 393] on span "Login screen" at bounding box center [136, 391] width 67 height 15
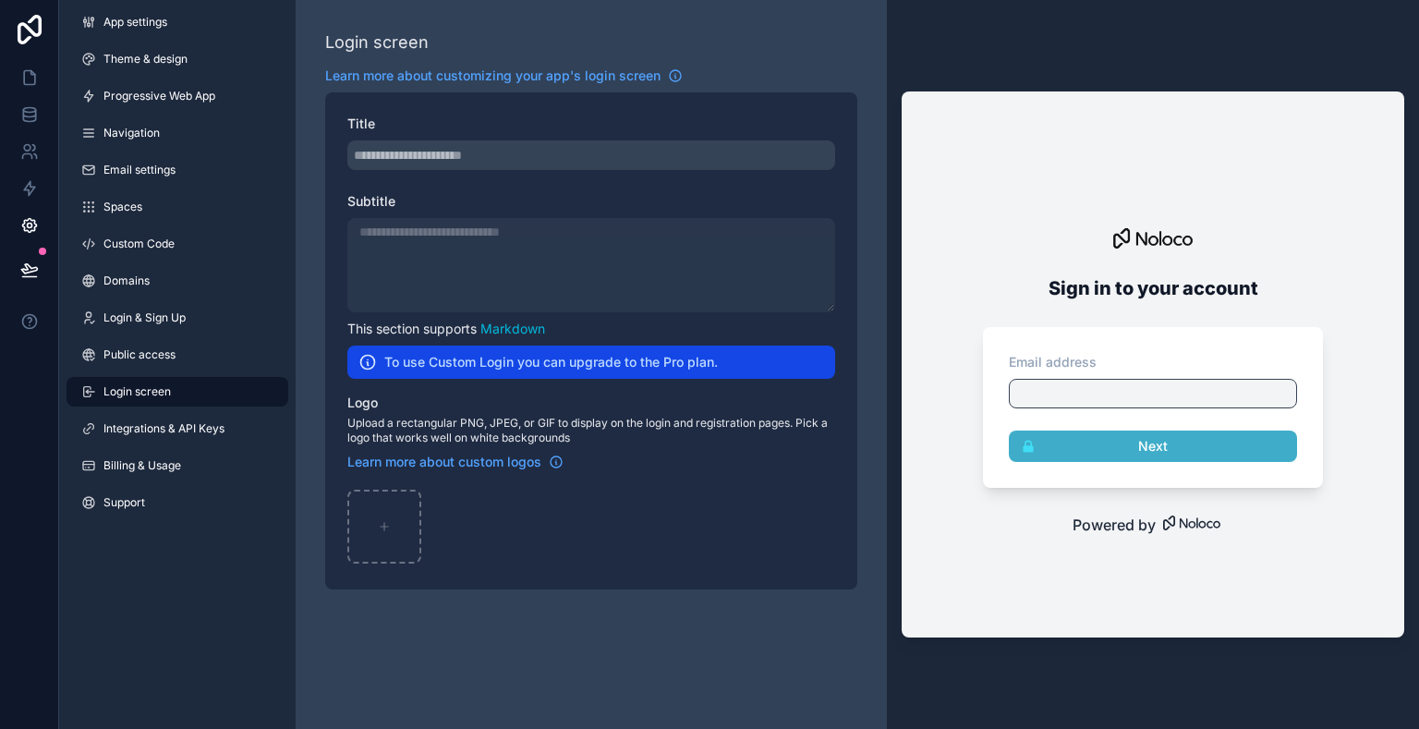
click at [437, 145] on div "scrollable content" at bounding box center [591, 155] width 488 height 30
click at [441, 163] on div "scrollable content" at bounding box center [591, 155] width 488 height 30
click at [464, 290] on div "scrollable content" at bounding box center [591, 265] width 488 height 94
click at [380, 536] on div "scrollable content" at bounding box center [384, 526] width 74 height 74
type input "**********"
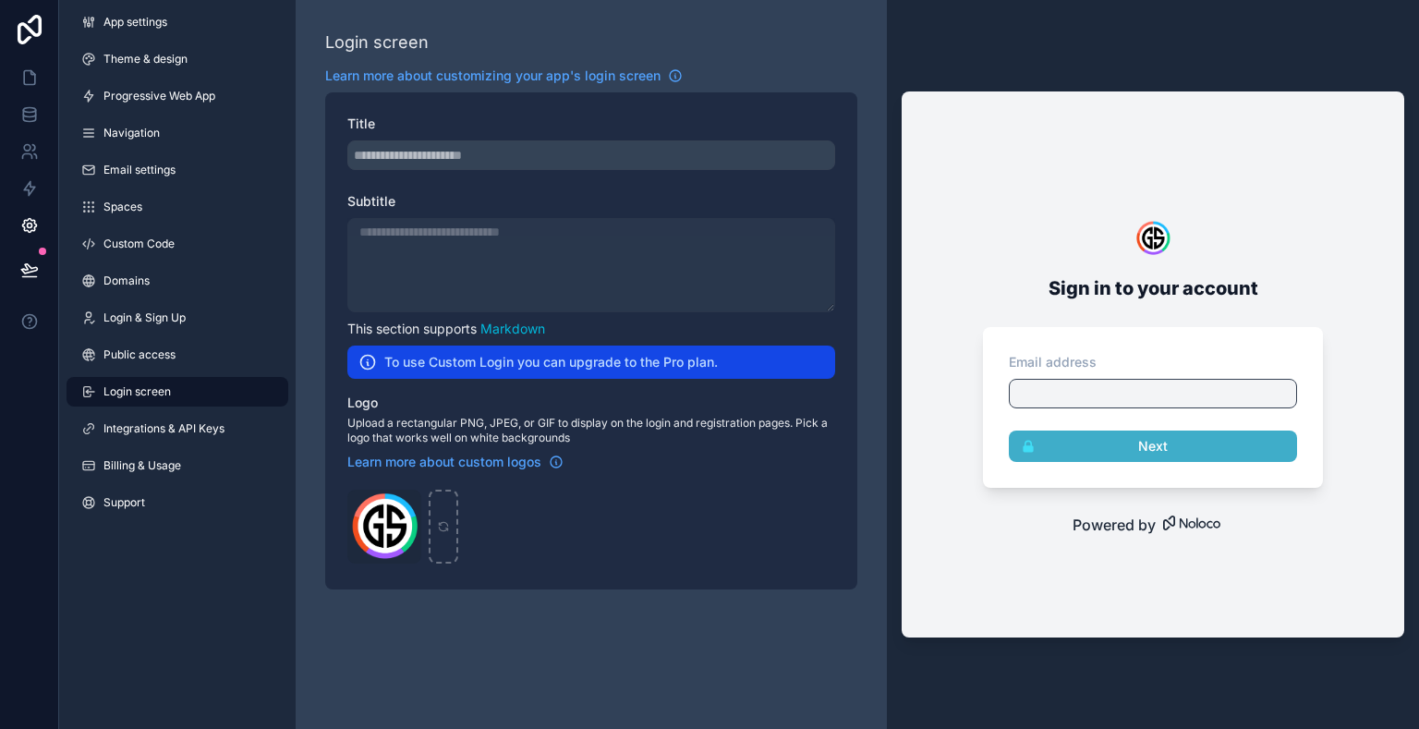
click at [0, 0] on div "gslogo .png" at bounding box center [0, 0] width 0 height 0
click at [144, 359] on span "Public access" at bounding box center [139, 354] width 72 height 15
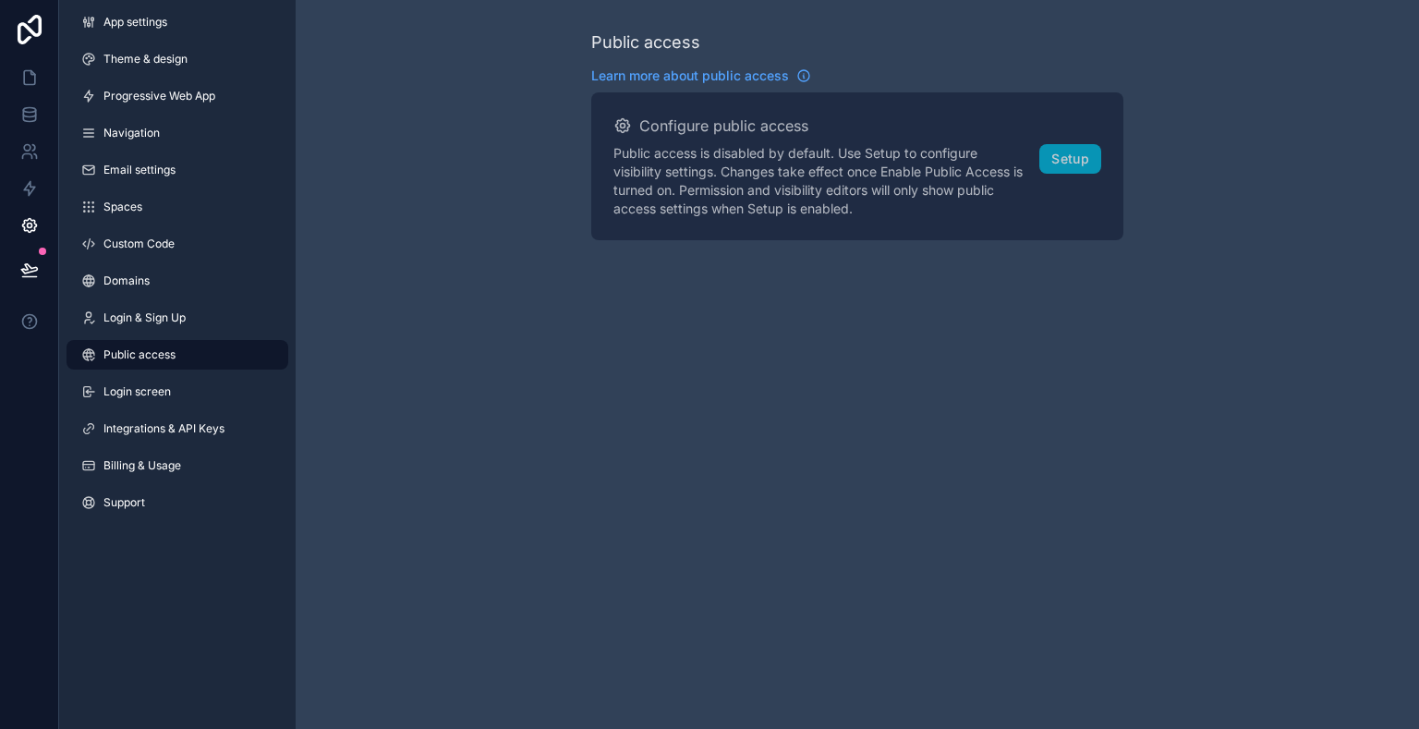
click at [157, 274] on link "Domains" at bounding box center [177, 281] width 222 height 30
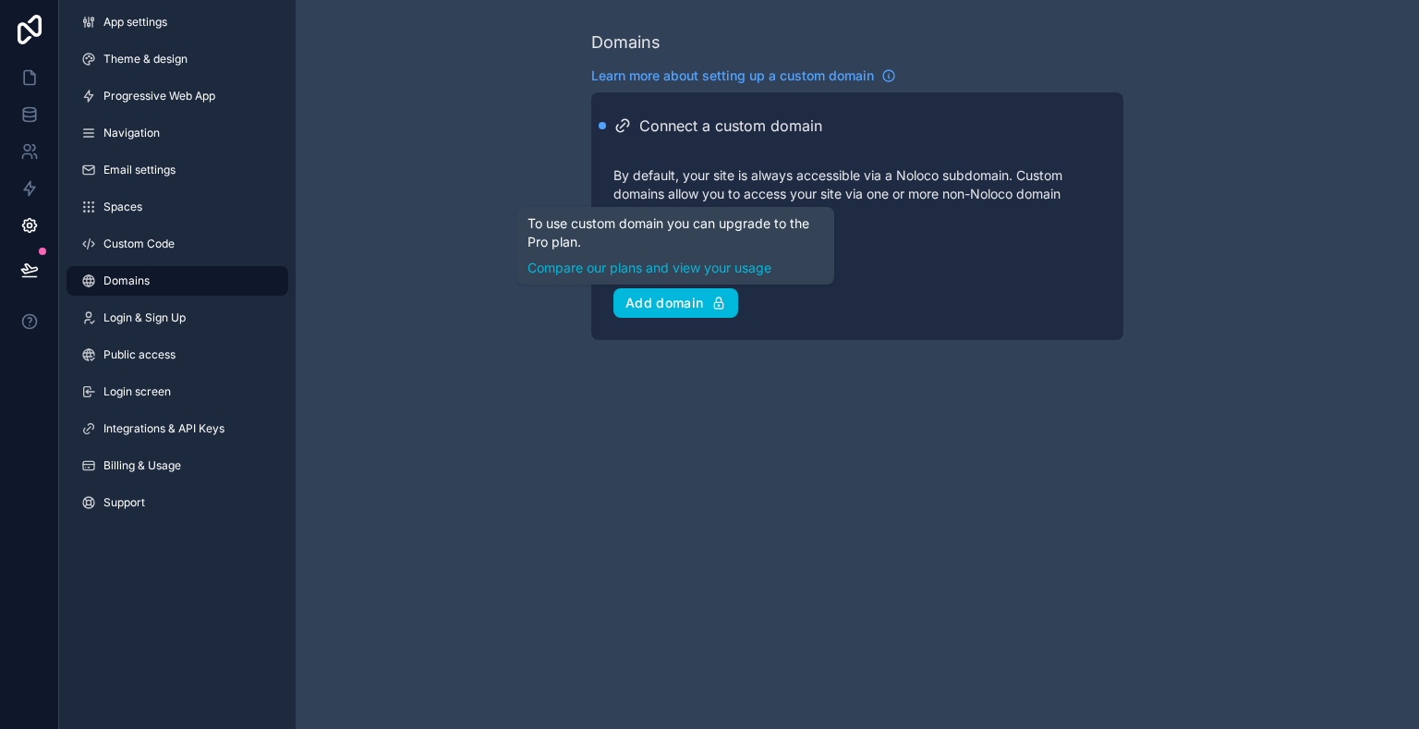
click at [695, 312] on button "Add domain" at bounding box center [675, 303] width 125 height 30
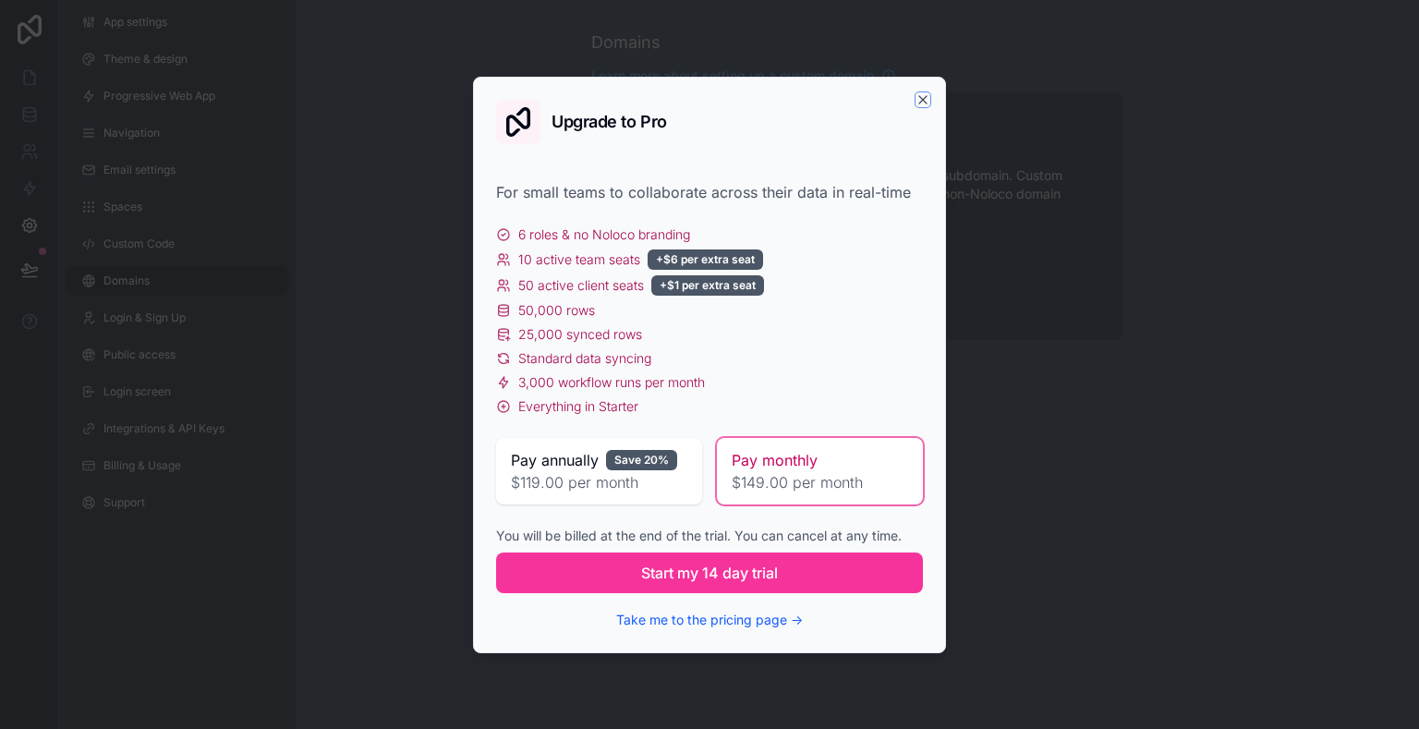
click at [925, 92] on icon "button" at bounding box center [922, 99] width 15 height 15
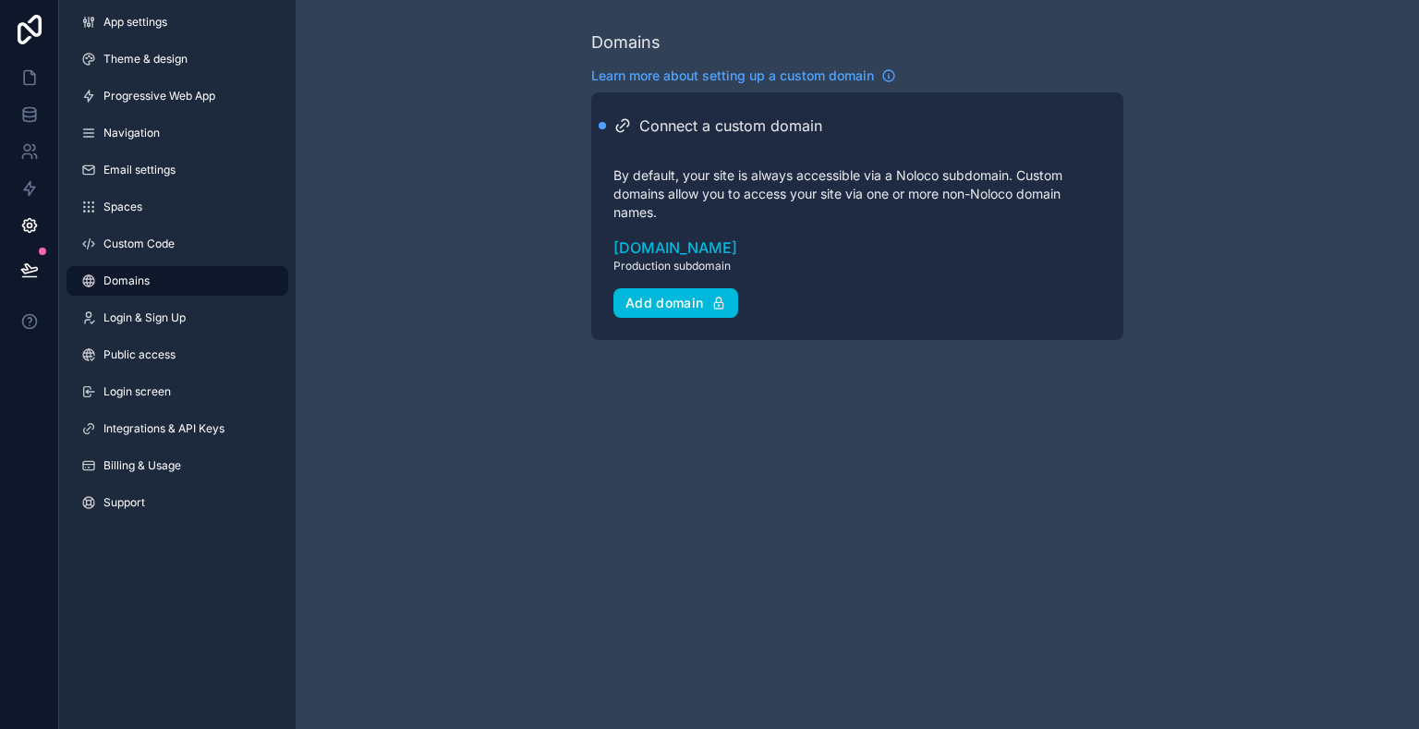
click at [218, 35] on link "App settings" at bounding box center [177, 22] width 222 height 30
